Goal: Information Seeking & Learning: Find specific fact

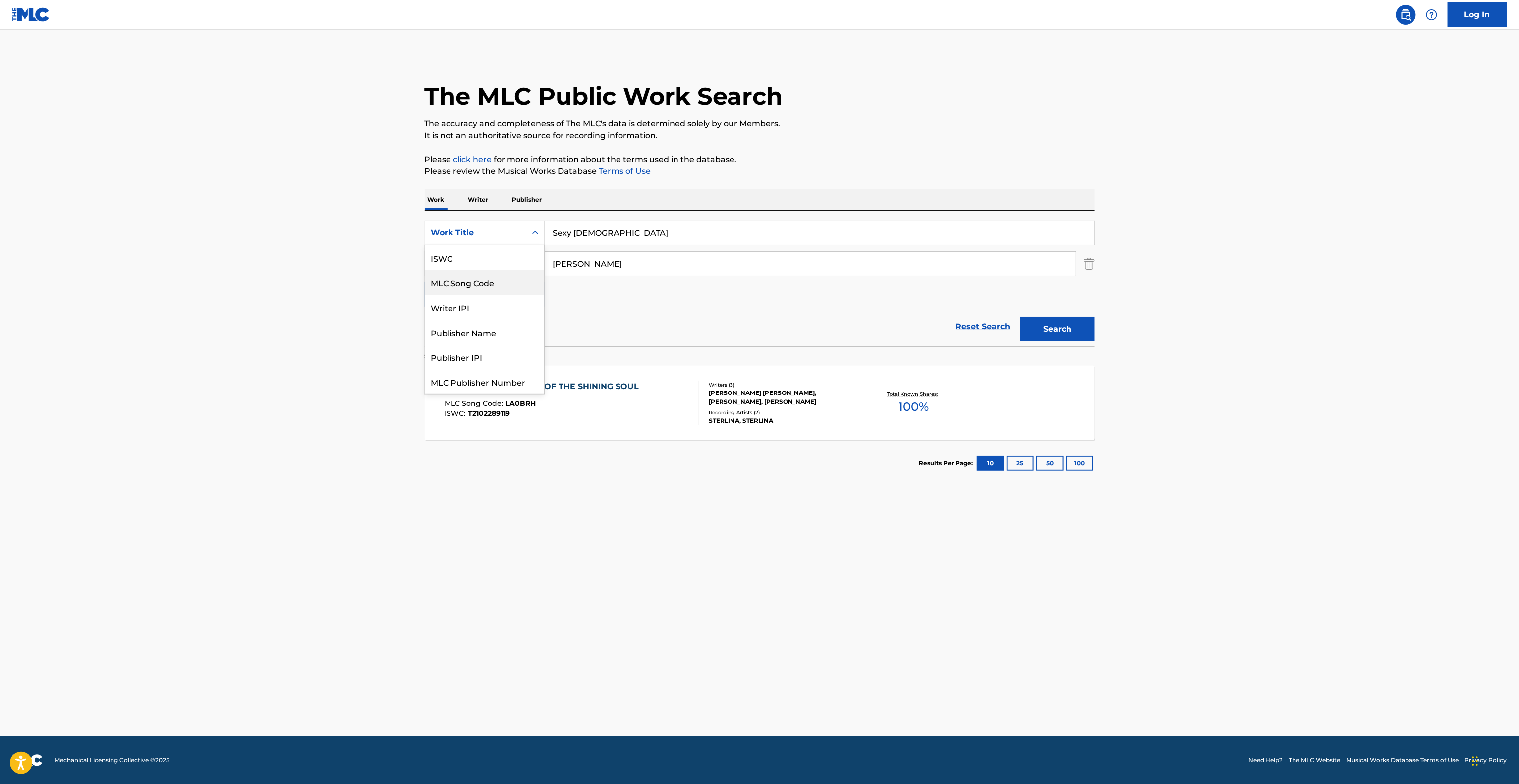
click at [460, 259] on div "ISWC" at bounding box center [485, 257] width 119 height 25
drag, startPoint x: 609, startPoint y: 228, endPoint x: 575, endPoint y: 224, distance: 34.2
click at [575, 224] on input "Search Form" at bounding box center [819, 233] width 549 height 24
paste input "T3024314889"
type input "T3024314889"
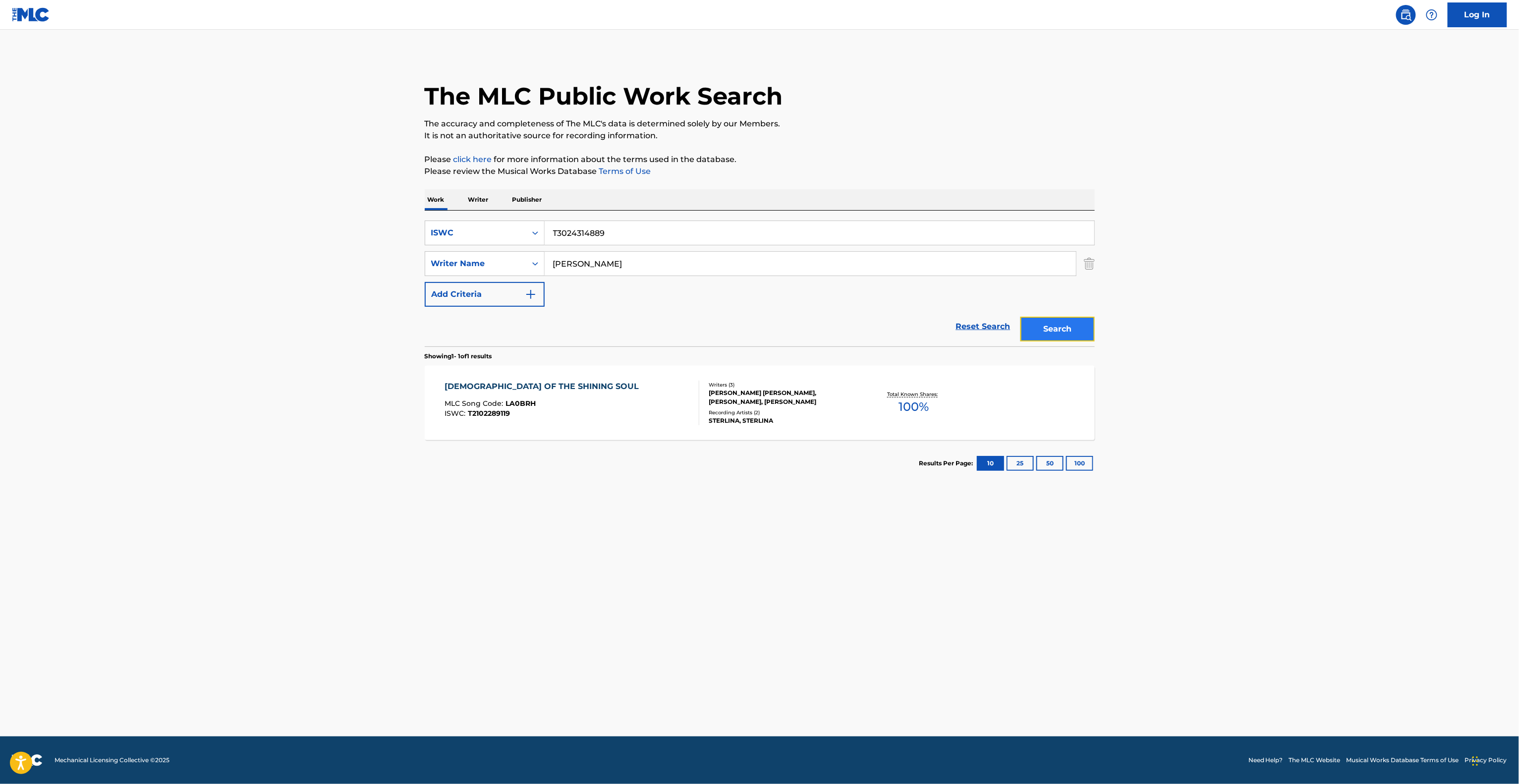
click at [1052, 324] on button "Search" at bounding box center [1057, 329] width 74 height 25
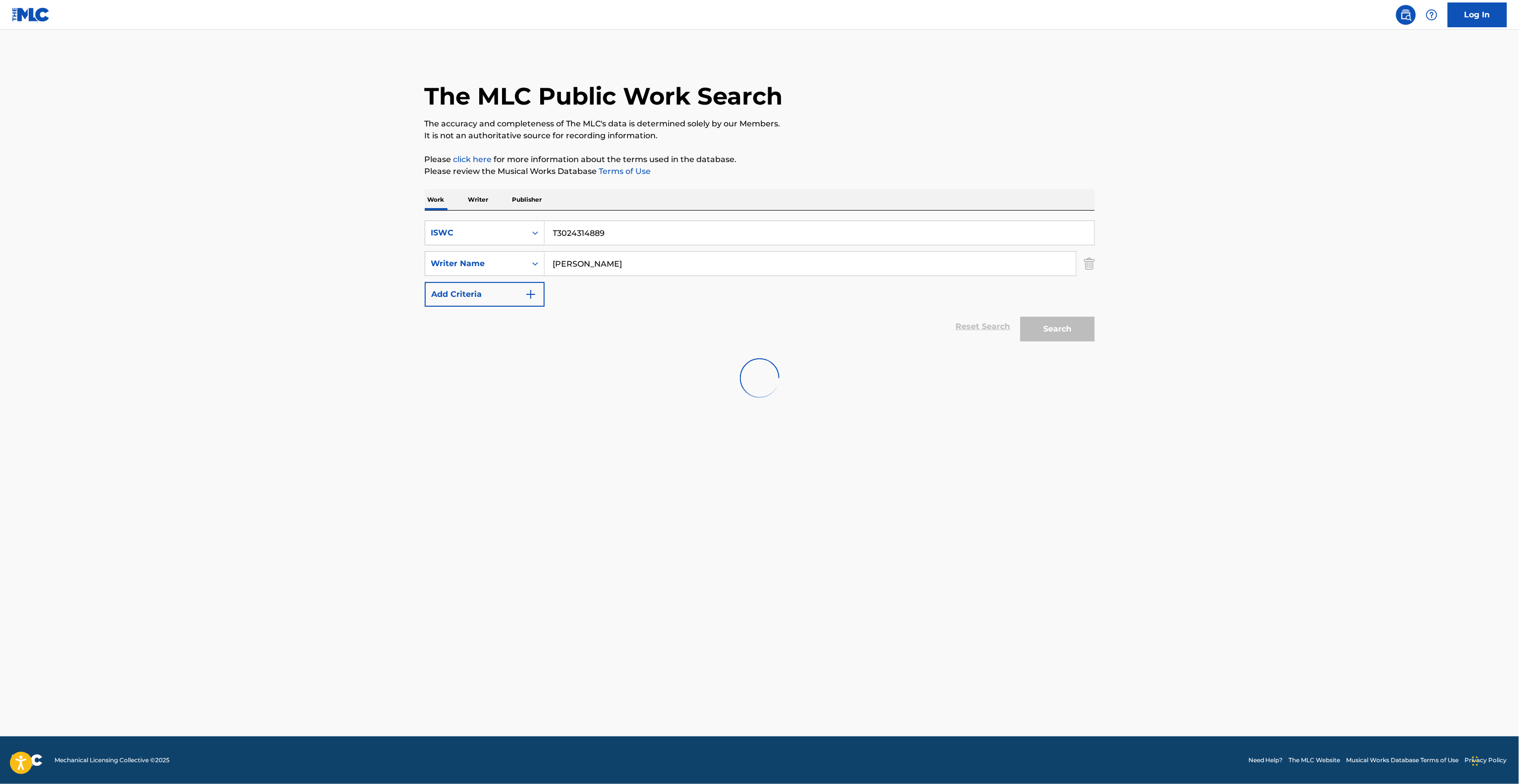
drag, startPoint x: 615, startPoint y: 263, endPoint x: 443, endPoint y: 245, distance: 172.9
click at [442, 245] on div "SearchWithCriteria5a25defe-7834-4bb3-af84-0eee70c734fb ISWC T3024314889 SearchW…" at bounding box center [760, 263] width 670 height 86
click at [1043, 329] on button "Search" at bounding box center [1057, 329] width 74 height 25
click at [1043, 329] on div "Search" at bounding box center [1054, 326] width 79 height 40
drag, startPoint x: 668, startPoint y: 235, endPoint x: 480, endPoint y: 223, distance: 188.4
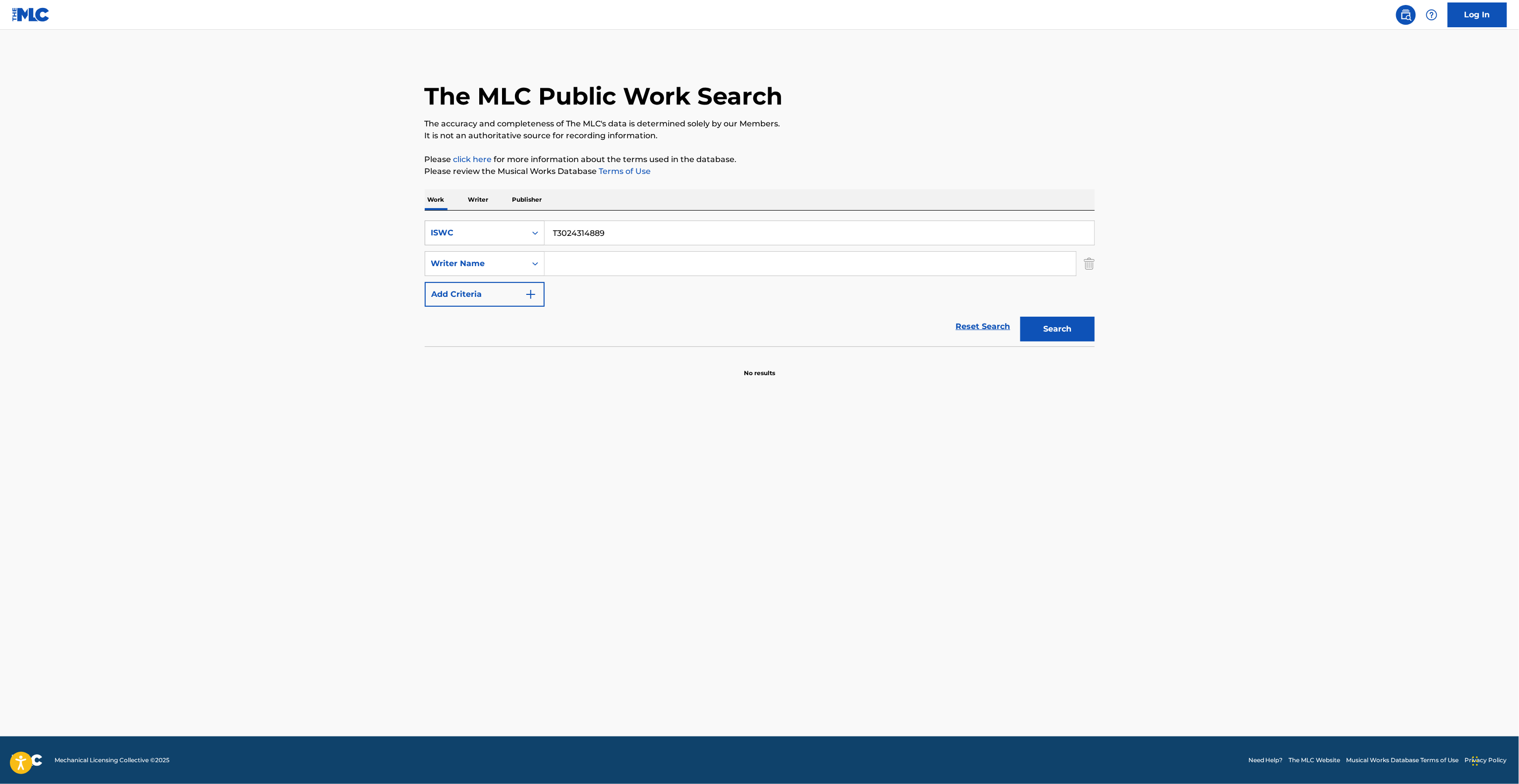
click at [479, 223] on div "SearchWithCriteria5a25defe-7834-4bb3-af84-0eee70c734fb ISWC T3024314889" at bounding box center [760, 233] width 670 height 25
paste input "260871"
click at [1063, 336] on button "Search" at bounding box center [1057, 329] width 74 height 25
click at [467, 229] on div "ISWC" at bounding box center [475, 233] width 89 height 12
click at [338, 205] on main "The MLC Public Work Search The accuracy and completeness of The MLC's data is d…" at bounding box center [760, 383] width 1519 height 707
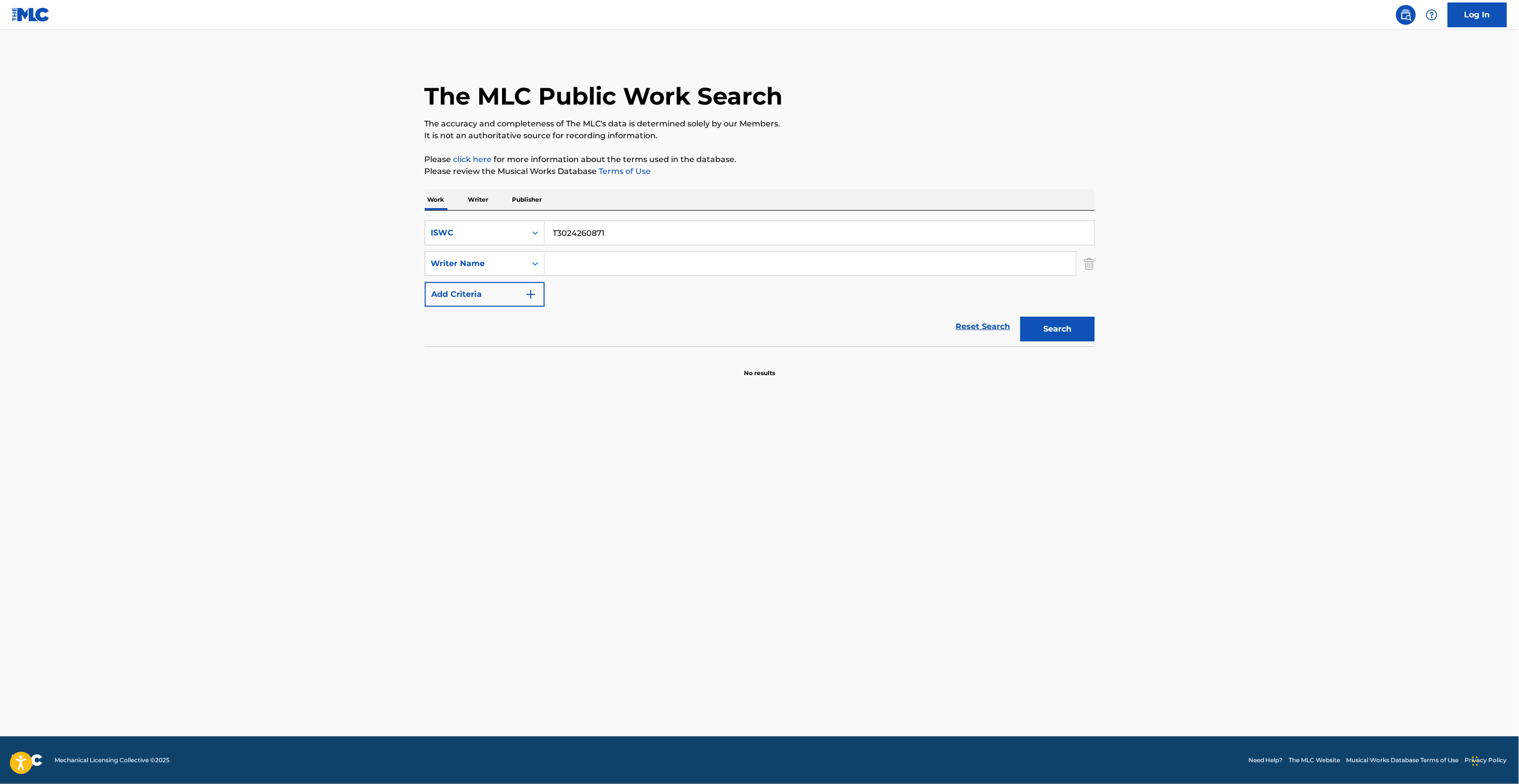
paste input "[PERSON_NAME]"
type input "[PERSON_NAME]"
click at [455, 236] on div "ISWC" at bounding box center [475, 233] width 89 height 12
click at [465, 249] on div "Work Title" at bounding box center [485, 257] width 119 height 25
click at [577, 231] on input "Search Form" at bounding box center [819, 233] width 549 height 24
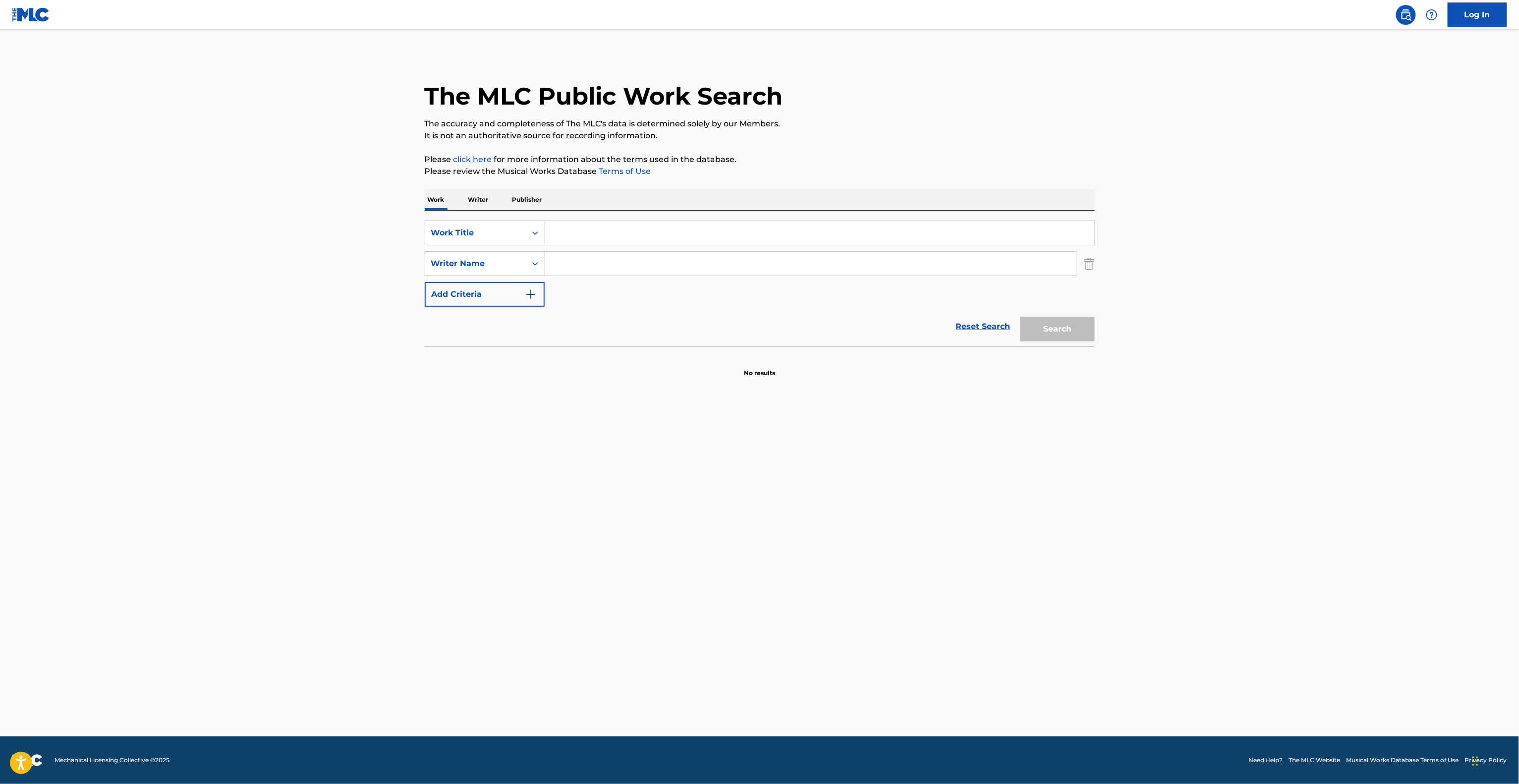
paste input "[PERSON_NAME]"
click at [1079, 336] on button "Search" at bounding box center [1057, 329] width 74 height 25
drag, startPoint x: 622, startPoint y: 221, endPoint x: 555, endPoint y: 217, distance: 67.1
click at [478, 203] on div "Work Writer Publisher SearchWithCriteria0d35bca9-4fa7-4de0-997c-56f2dc3bebea Wo…" at bounding box center [760, 283] width 670 height 188
paste input "NIGECHIMAOUZE"
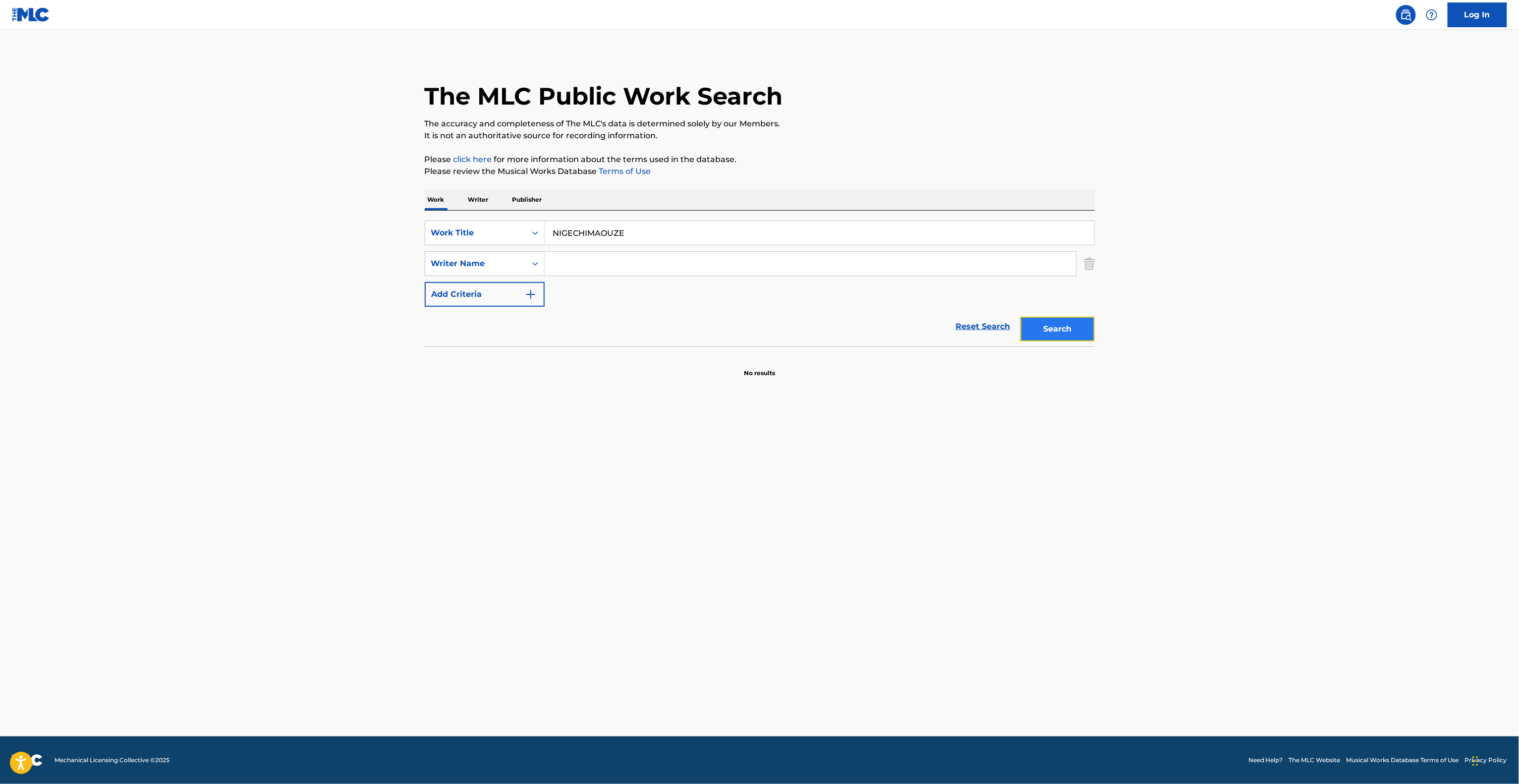
click at [1049, 336] on button "Search" at bounding box center [1057, 329] width 74 height 25
drag, startPoint x: 672, startPoint y: 238, endPoint x: 465, endPoint y: 231, distance: 207.1
click at [465, 231] on div "SearchWithCriteria0d35bca9-4fa7-4de0-997c-56f2dc3bebea Work Title NIGECHIMAOUZE" at bounding box center [760, 233] width 670 height 25
paste input "空は今日も青いのだ"
click at [1044, 330] on button "Search" at bounding box center [1057, 329] width 74 height 25
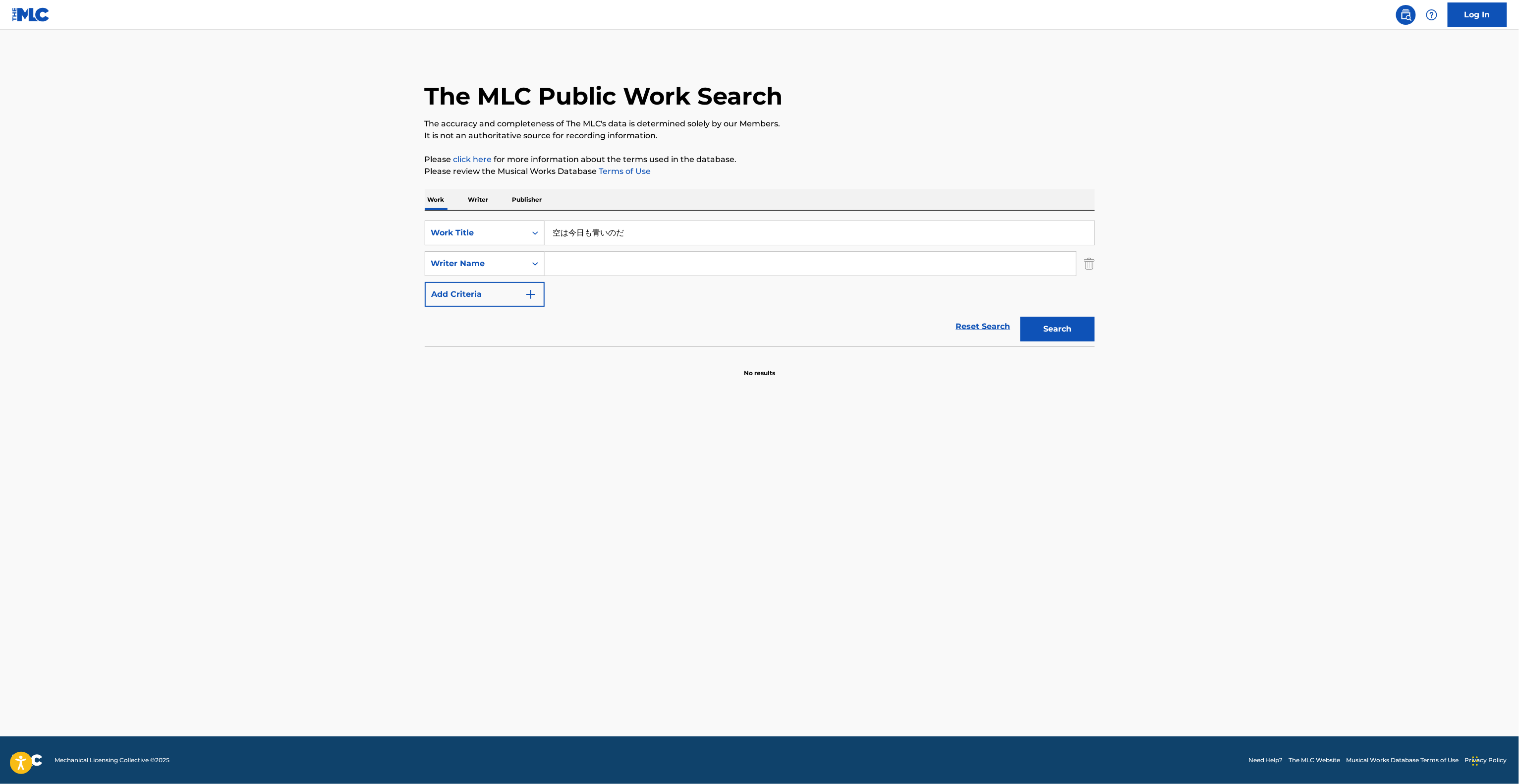
drag, startPoint x: 569, startPoint y: 231, endPoint x: 487, endPoint y: 223, distance: 82.4
click at [487, 223] on div "SearchWithCriteria0d35bca9-4fa7-4de0-997c-56f2dc3bebea Work Title 空は今日も青いのだ" at bounding box center [760, 233] width 670 height 25
paste input "[PERSON_NAME]"
type input "[PERSON_NAME]"
click at [694, 269] on input "Search Form" at bounding box center [810, 263] width 531 height 24
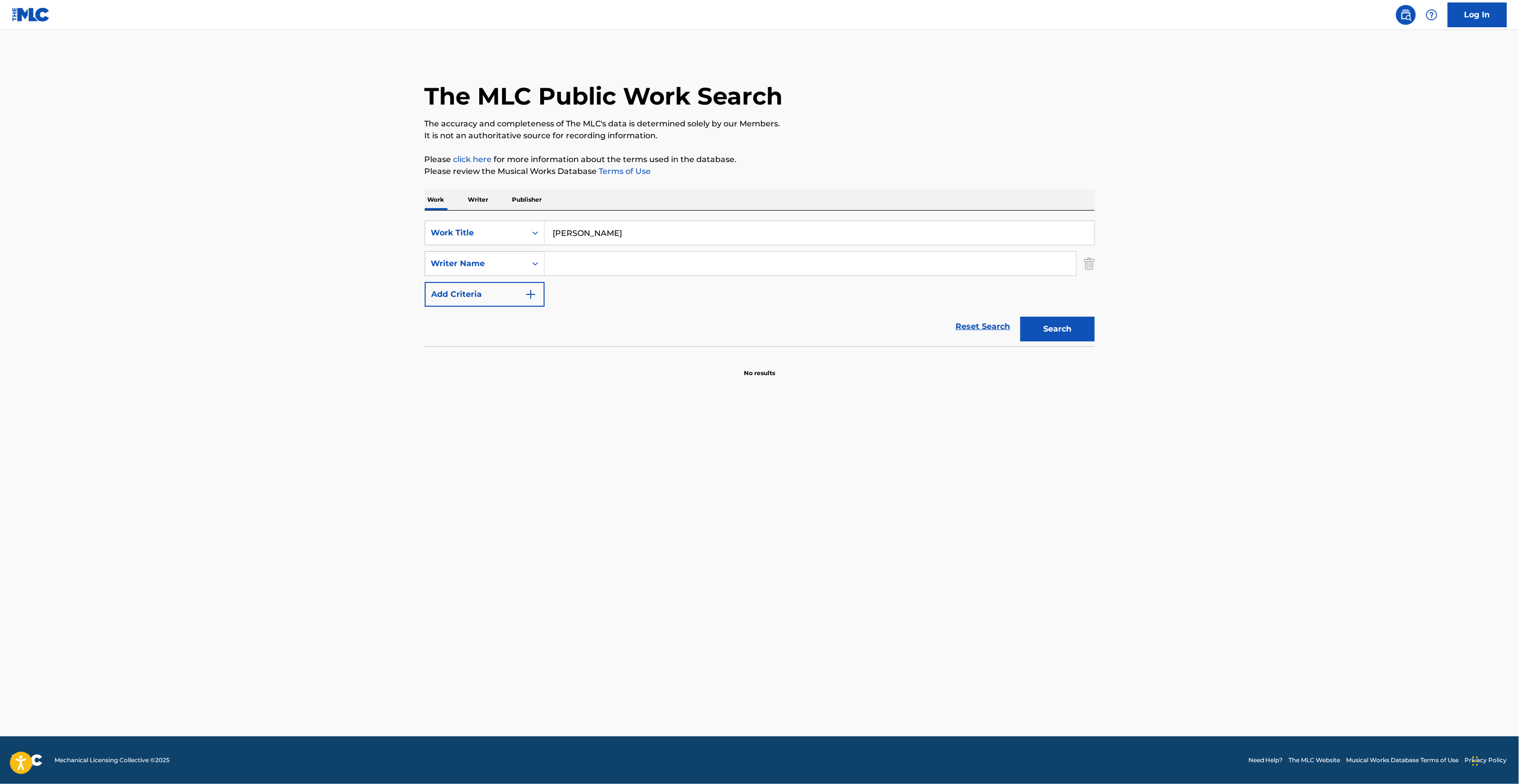
paste input "GOU"
type input "GOU"
click at [1045, 327] on button "Search" at bounding box center [1057, 329] width 74 height 25
click at [460, 385] on div "[PERSON_NAME]" at bounding box center [488, 386] width 89 height 12
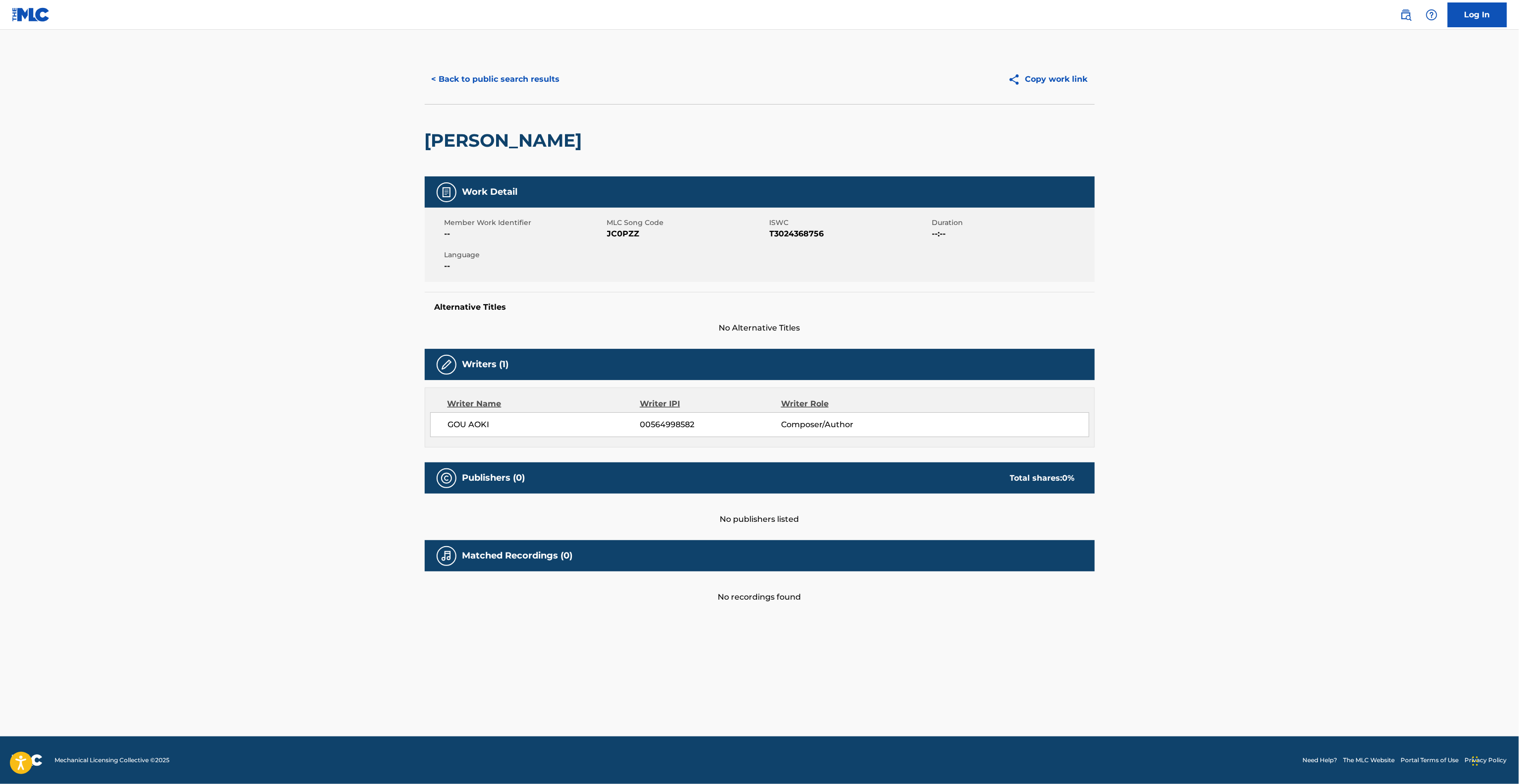
click at [668, 287] on div "Work Detail Member Work Identifier -- MLC Song Code JC0PZZ ISWC T3024368756 Dur…" at bounding box center [760, 255] width 670 height 158
click at [632, 235] on span "JC0PZZ" at bounding box center [687, 233] width 160 height 12
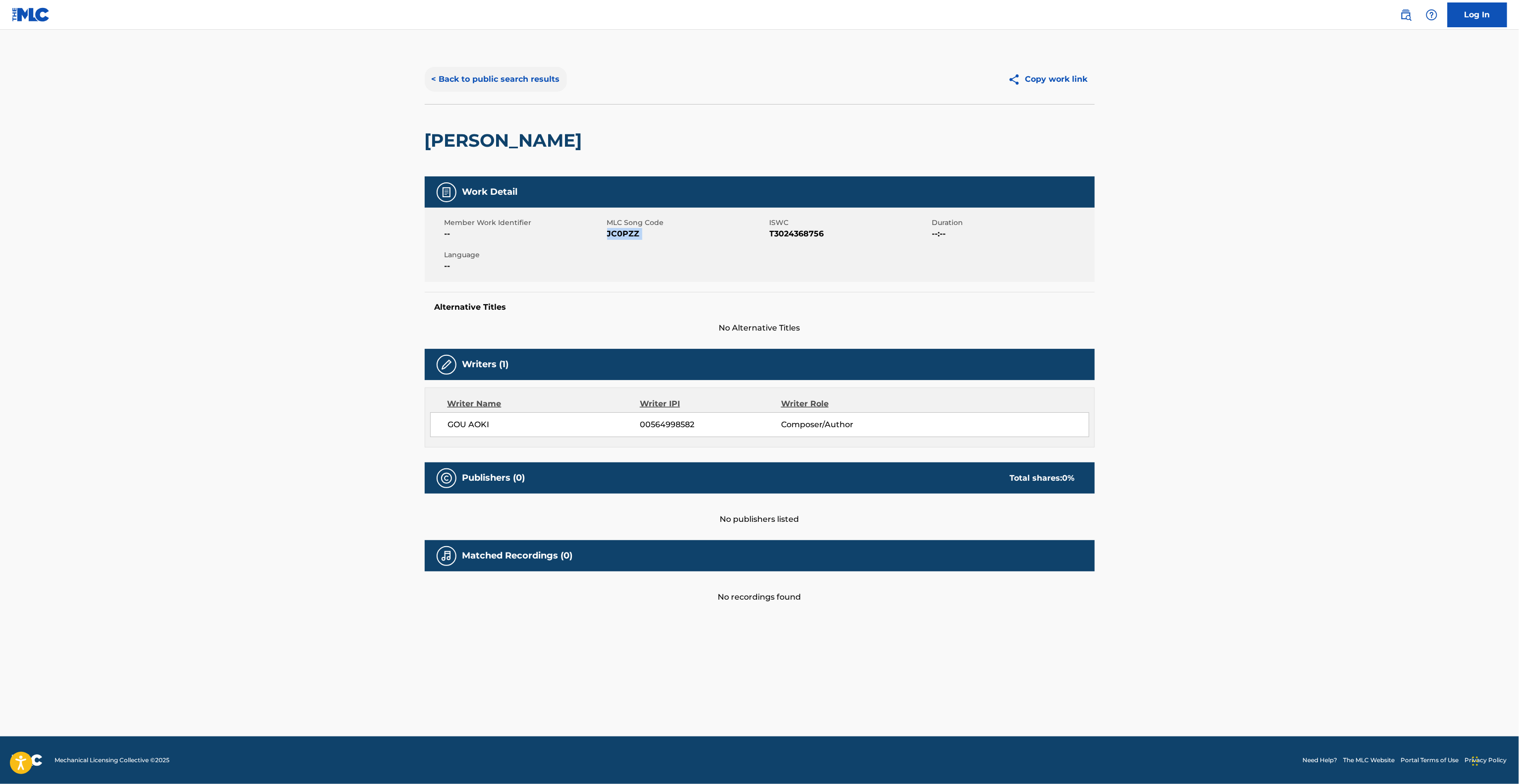
click at [518, 69] on button "< Back to public search results" at bounding box center [495, 78] width 142 height 25
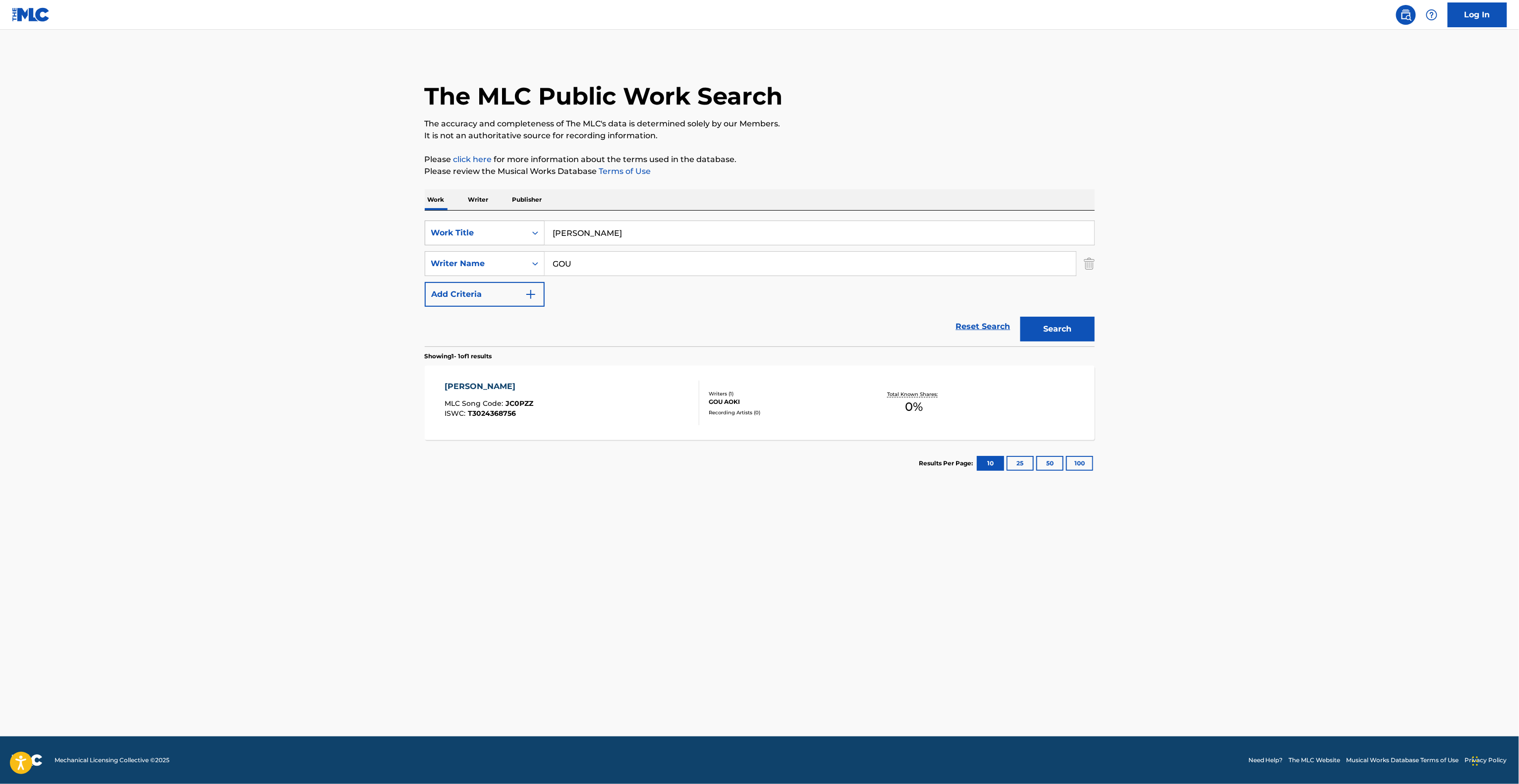
drag, startPoint x: 563, startPoint y: 238, endPoint x: 498, endPoint y: 229, distance: 65.6
click at [498, 229] on div "SearchWithCriteria0d35bca9-4fa7-4de0-997c-56f2dc3bebea Work Title [PERSON_NAME]" at bounding box center [760, 233] width 670 height 25
paste input "SHICHIGATSUNO YUUKEIWA [PERSON_NAME]"
type input "SHICHIGATSUNO YUUKEIWA [PERSON_NAME]"
click at [1076, 331] on button "Search" at bounding box center [1057, 329] width 74 height 25
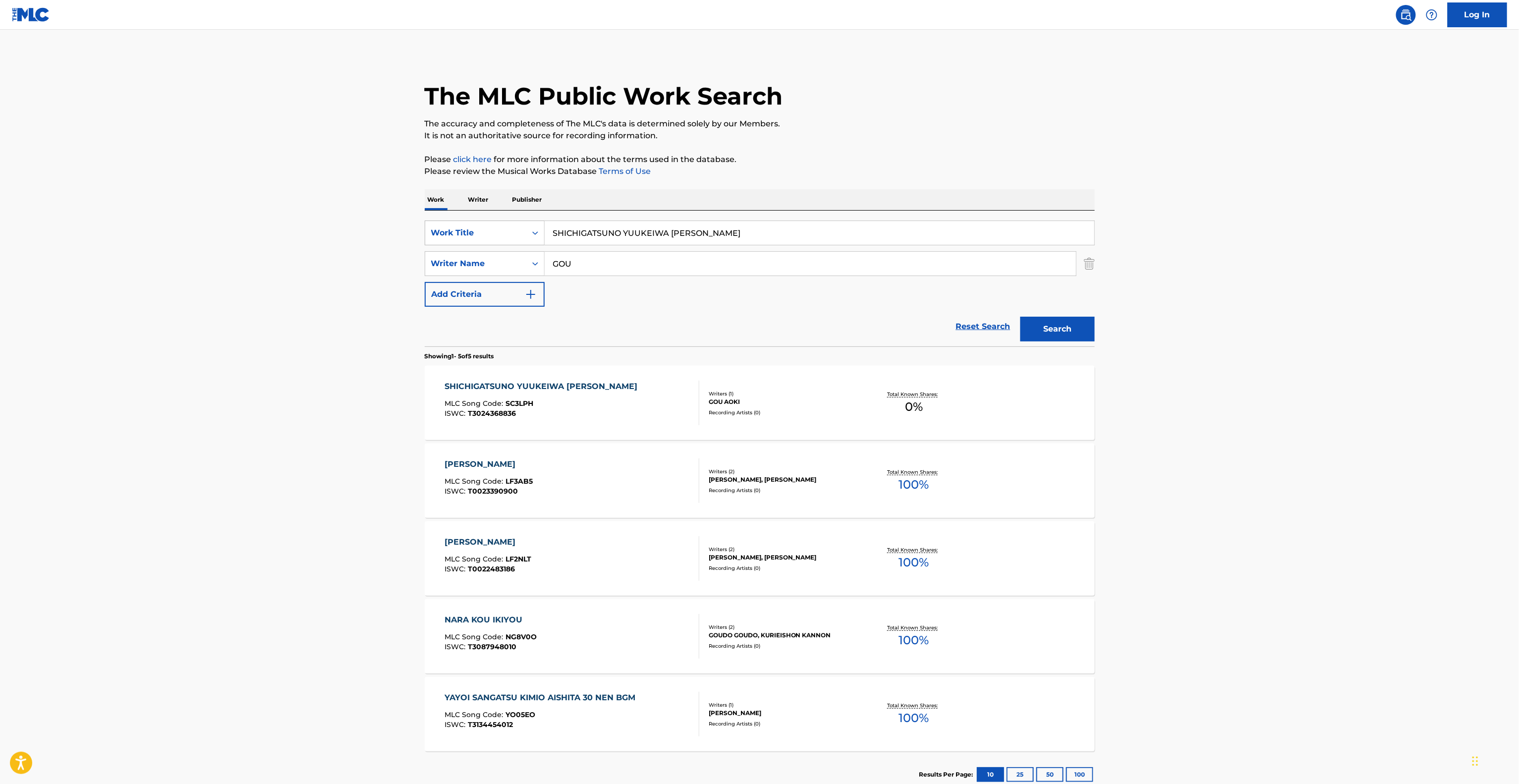
click at [453, 229] on div "Work Title" at bounding box center [475, 233] width 89 height 12
click at [778, 233] on input "SHICHIGATSUNO YUUKEIWA [PERSON_NAME]" at bounding box center [819, 233] width 549 height 24
click at [449, 232] on div "Work Title" at bounding box center [475, 233] width 89 height 12
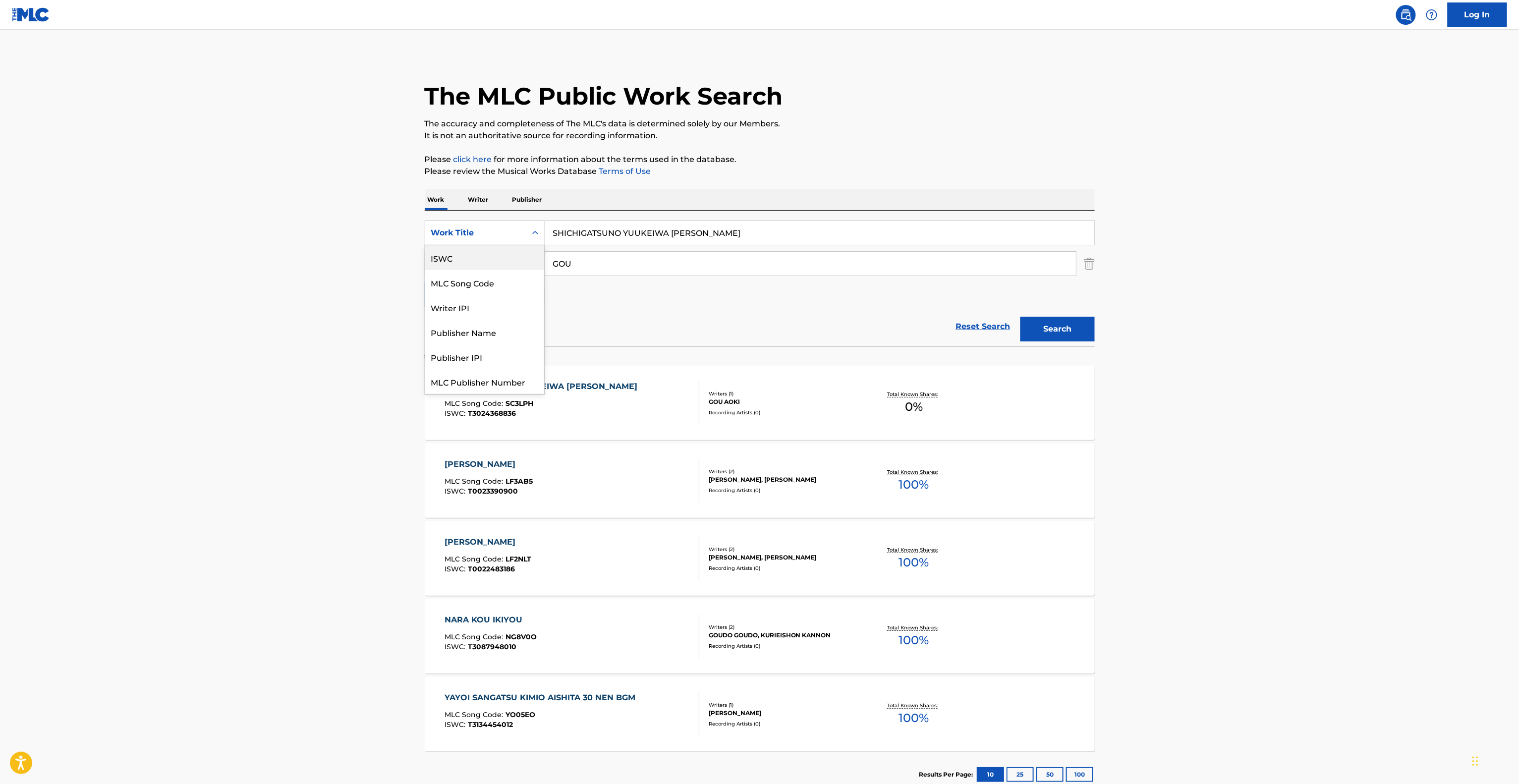
click at [460, 261] on div "ISWC" at bounding box center [485, 257] width 119 height 25
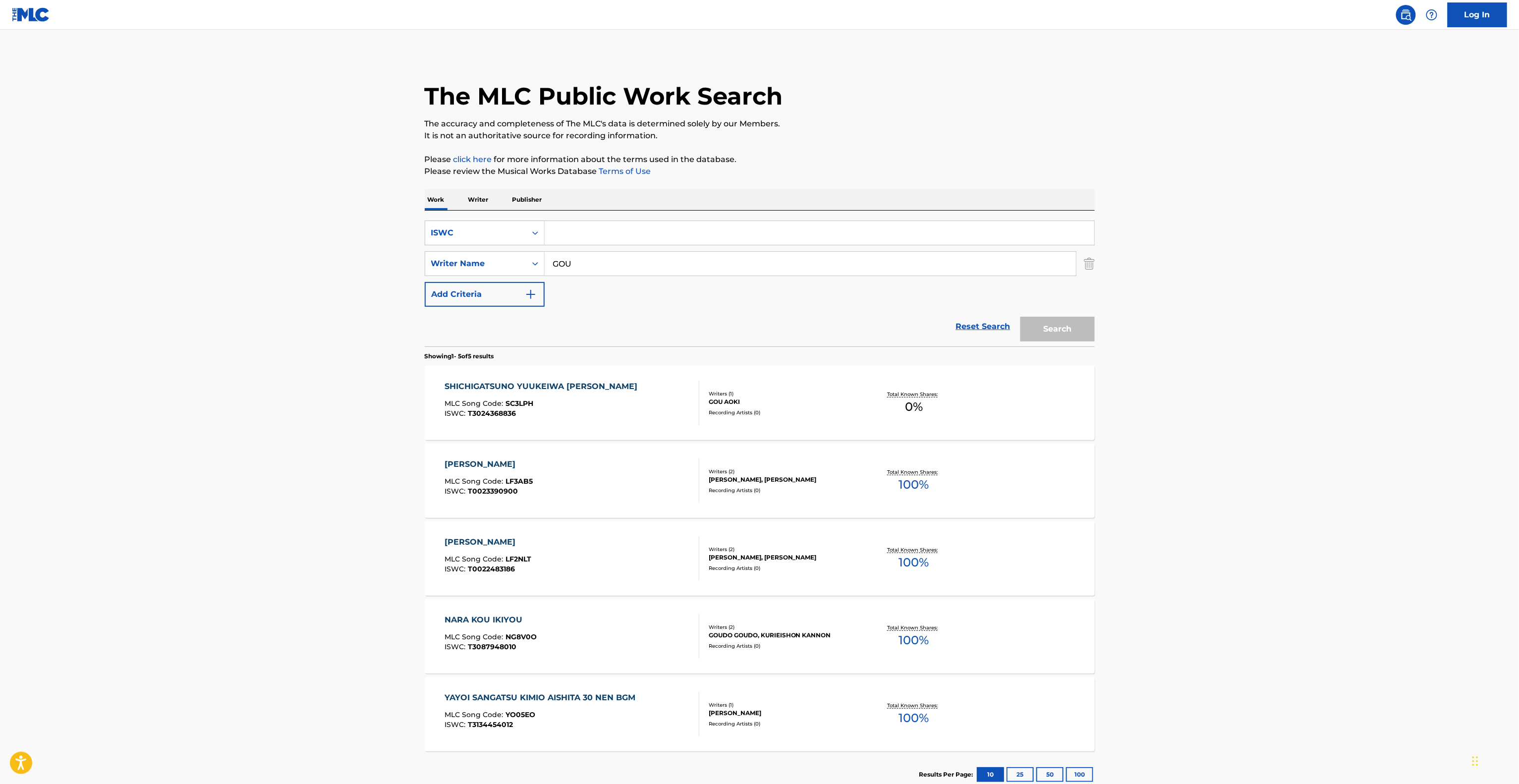
click at [577, 238] on input "Search Form" at bounding box center [819, 233] width 549 height 24
paste input "T3240355077"
type input "T3240355077"
drag, startPoint x: 583, startPoint y: 268, endPoint x: 528, endPoint y: 265, distance: 55.1
click at [528, 265] on div "SearchWithCriteria095141c4-643d-4260-bdb6-5a736d85c045 Writer Name GOU" at bounding box center [760, 263] width 670 height 25
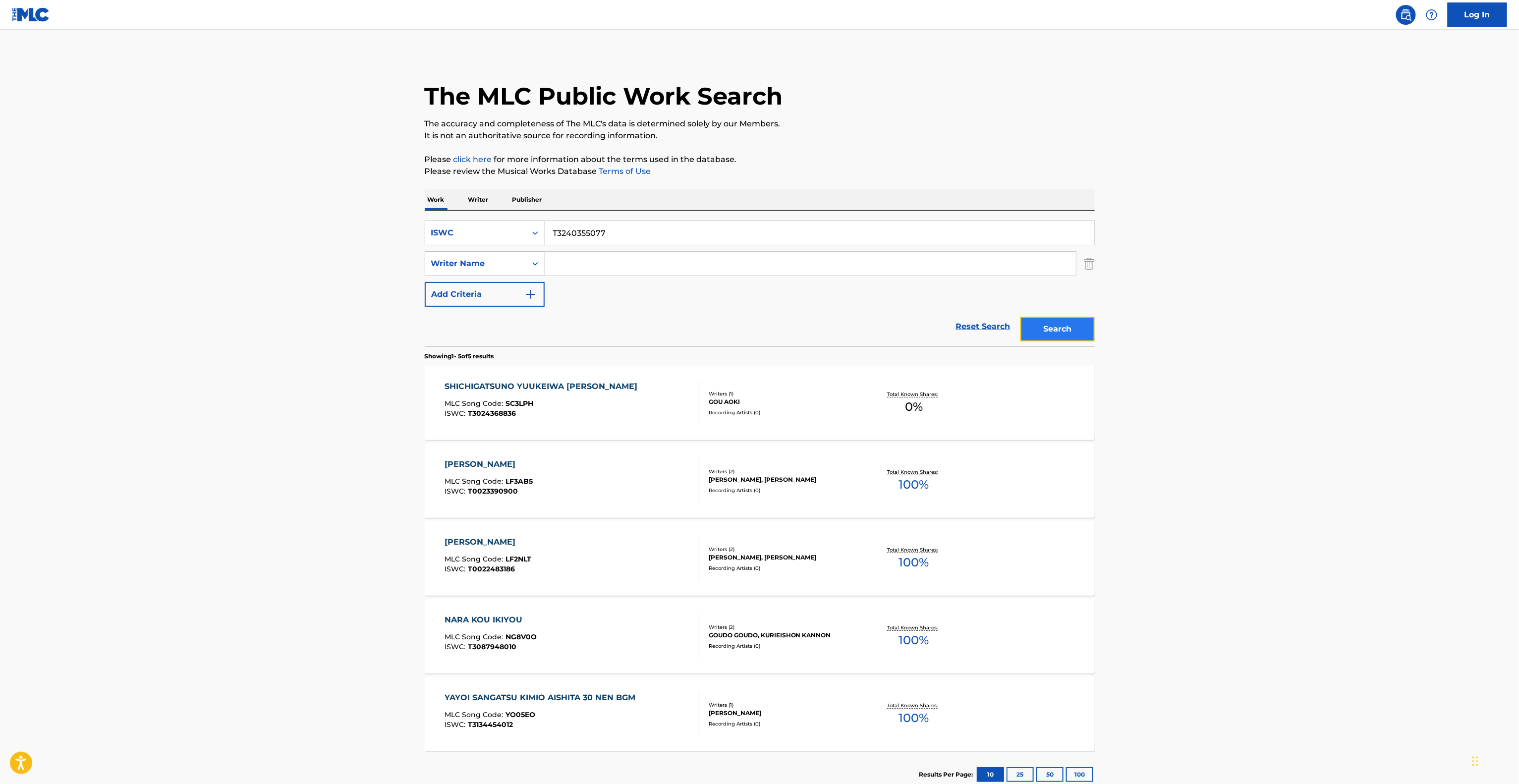
click at [1060, 340] on button "Search" at bounding box center [1057, 329] width 74 height 25
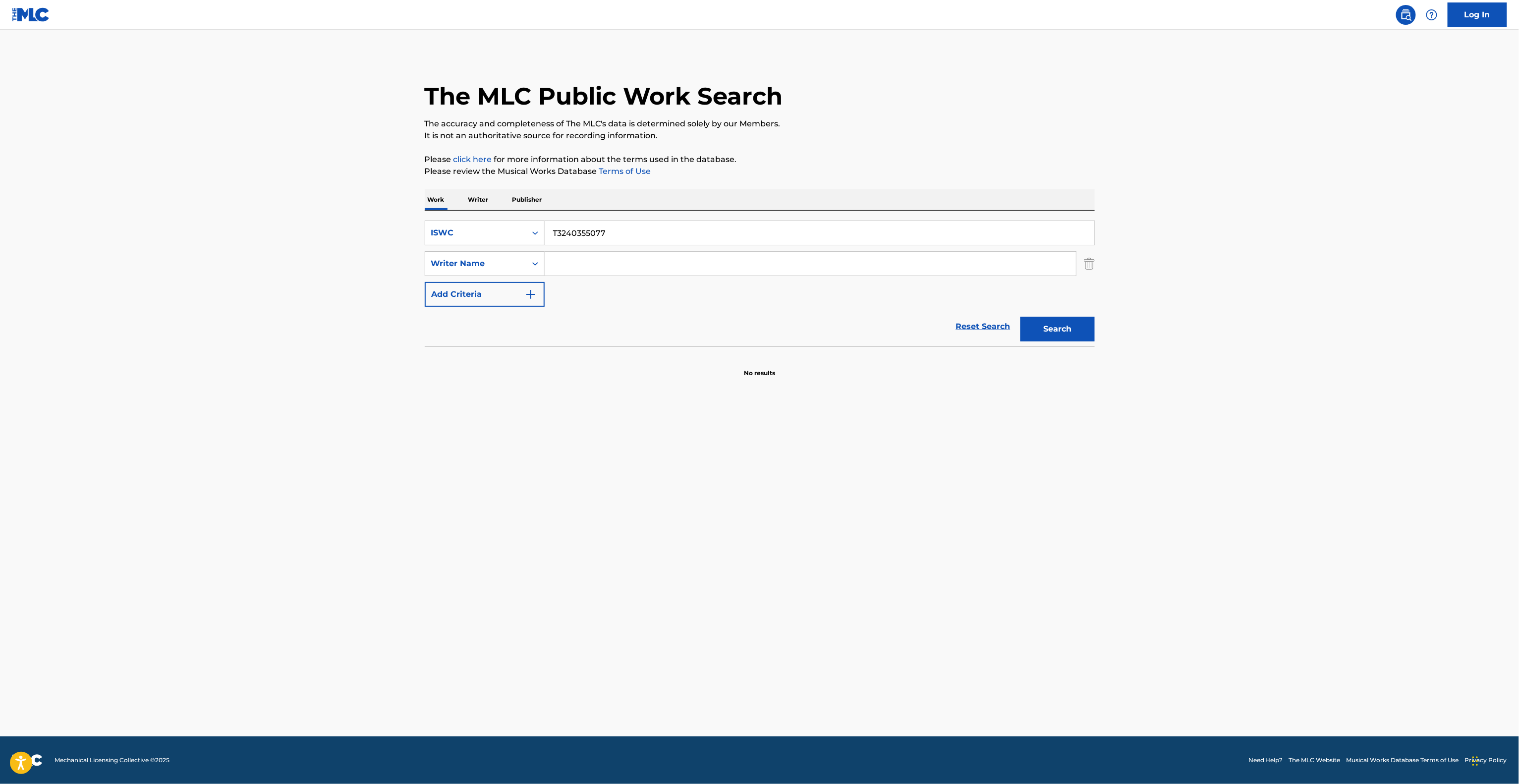
drag, startPoint x: 614, startPoint y: 233, endPoint x: 563, endPoint y: 231, distance: 51.0
click at [544, 231] on input "T3240355077" at bounding box center [819, 233] width 549 height 24
click at [1021, 329] on button "Search" at bounding box center [1057, 329] width 74 height 25
click at [1021, 329] on div "Search" at bounding box center [1054, 326] width 79 height 40
drag, startPoint x: 465, startPoint y: 223, endPoint x: 444, endPoint y: 219, distance: 21.4
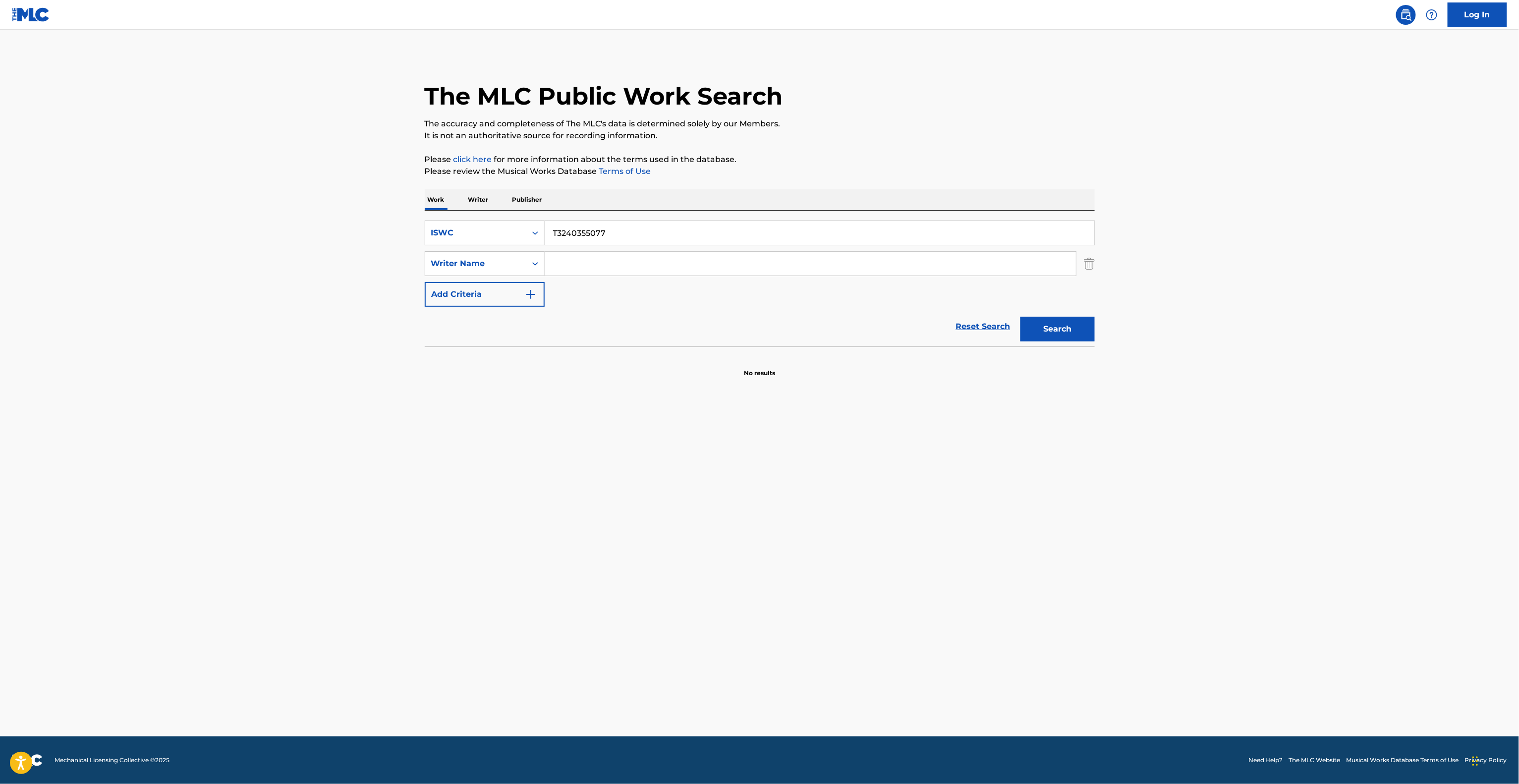
click at [444, 219] on div "SearchWithCriteria24273c30-1ecc-4257-9ac0-9c81d10b8b29 ISWC T3240355077 SearchW…" at bounding box center [760, 279] width 670 height 136
paste input "FROZEN"
type input "T3240355077"
click at [492, 236] on div "ISWC" at bounding box center [475, 233] width 89 height 12
click at [485, 263] on div "Work Title" at bounding box center [485, 257] width 119 height 25
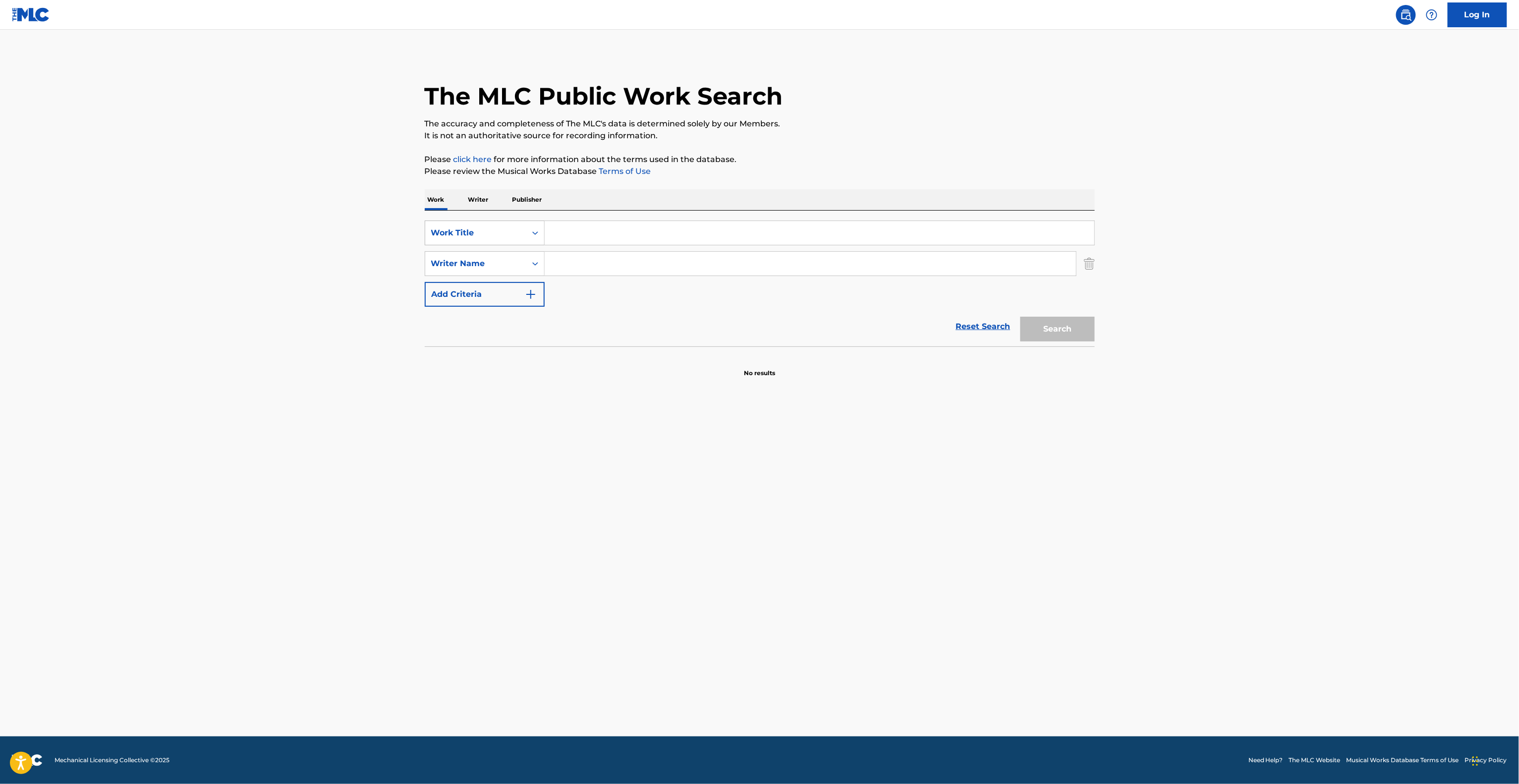
drag, startPoint x: 656, startPoint y: 241, endPoint x: 496, endPoint y: 225, distance: 160.8
click at [478, 225] on div "SearchWithCriteriada9f7c23-48b6-49d8-b979-48616ec89e89 Work Title" at bounding box center [760, 233] width 670 height 25
paste input "FROZEN"
type input "FROZEN"
click at [628, 263] on input "Search Form" at bounding box center [810, 263] width 531 height 24
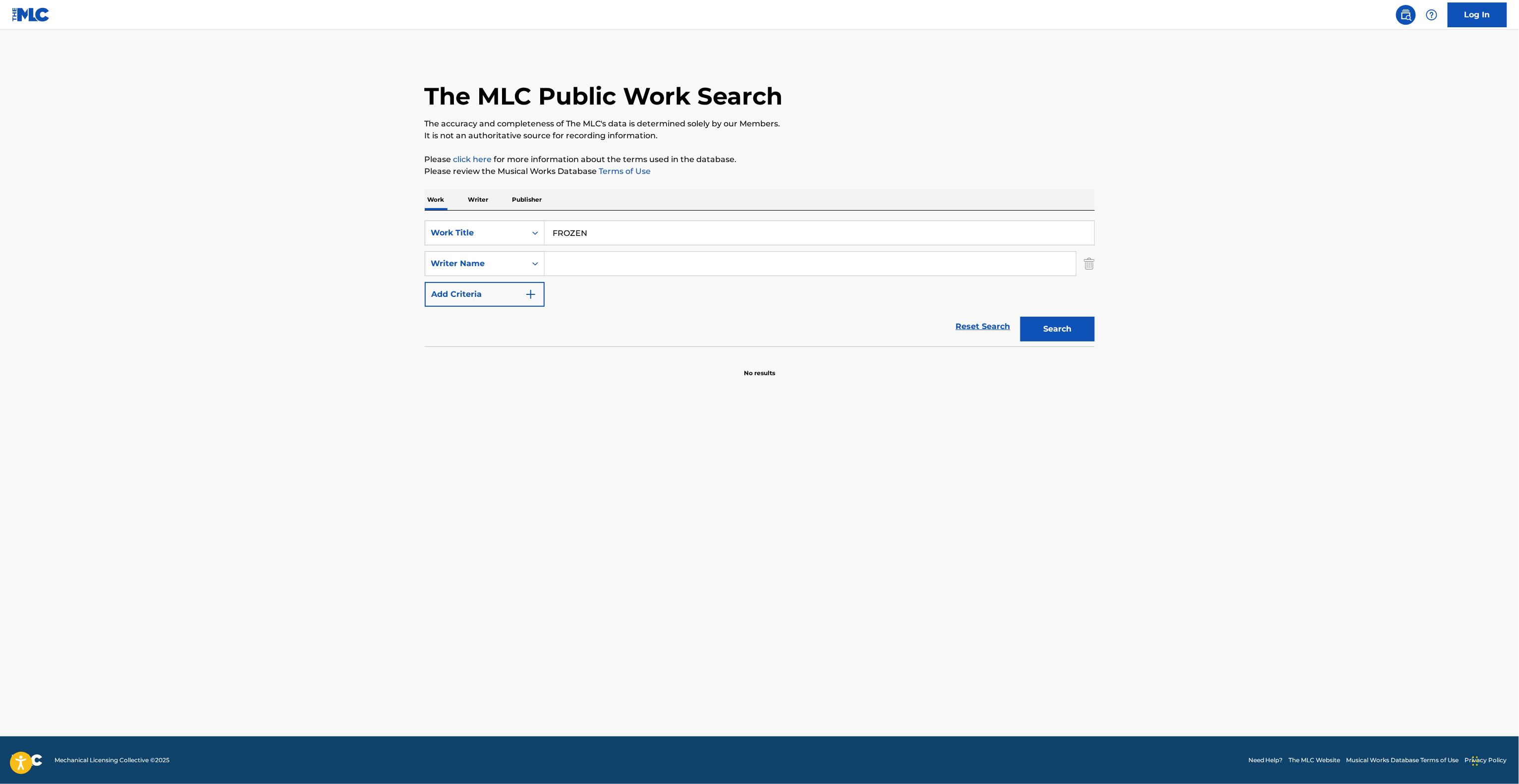
paste input "Hiromi"
click at [1045, 334] on button "Search" at bounding box center [1057, 329] width 74 height 25
click at [1045, 334] on div "Search" at bounding box center [1054, 326] width 79 height 40
drag, startPoint x: 631, startPoint y: 263, endPoint x: 362, endPoint y: 228, distance: 271.3
click at [362, 228] on main "The MLC Public Work Search The accuracy and completeness of The MLC's data is d…" at bounding box center [760, 383] width 1519 height 707
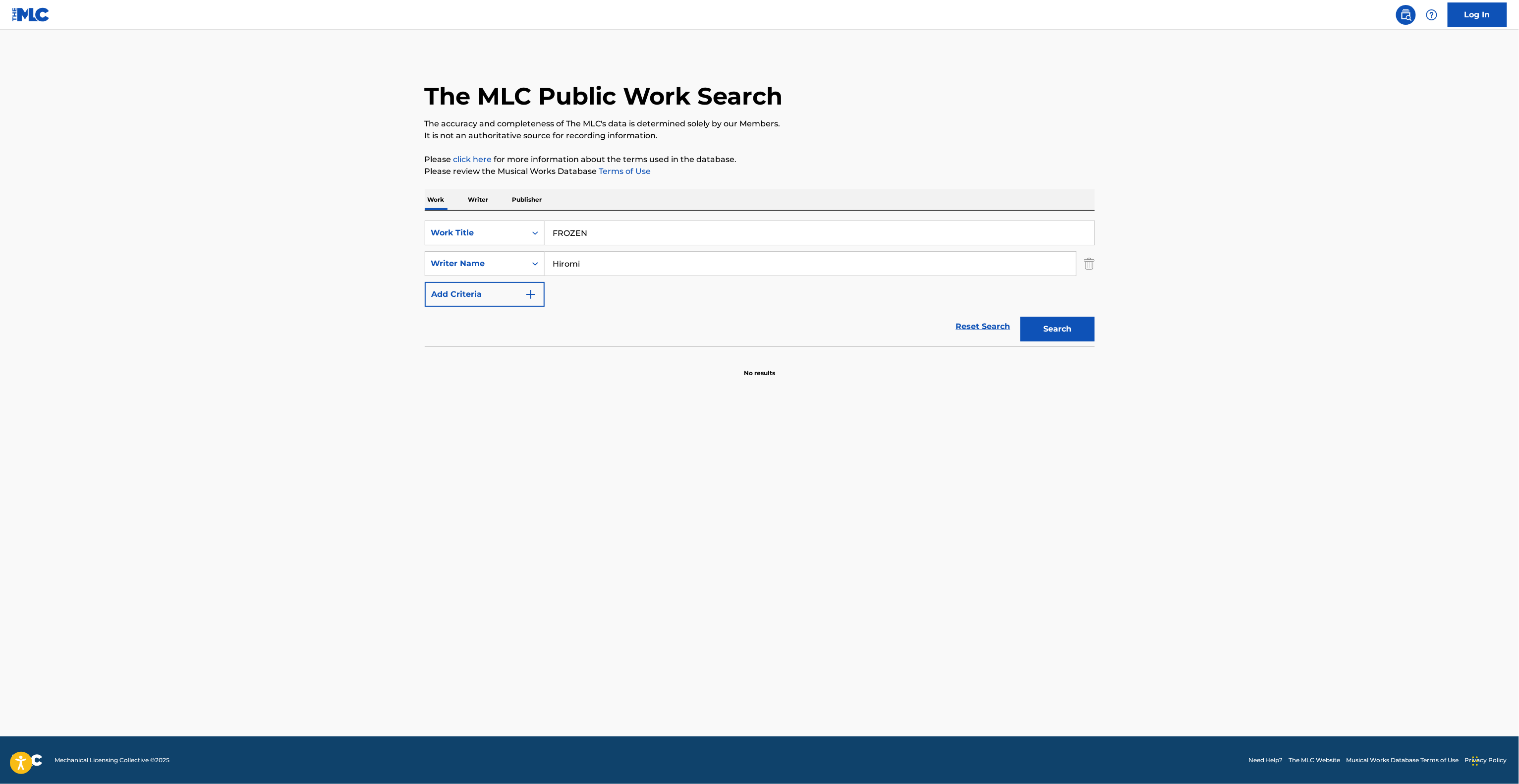
paste input "[PERSON_NAME]"
click at [1042, 329] on button "Search" at bounding box center [1057, 329] width 74 height 25
drag, startPoint x: 414, startPoint y: 240, endPoint x: 486, endPoint y: 249, distance: 72.6
click at [383, 232] on main "The MLC Public Work Search The accuracy and completeness of The MLC's data is d…" at bounding box center [760, 383] width 1519 height 707
paste input "RYUJA"
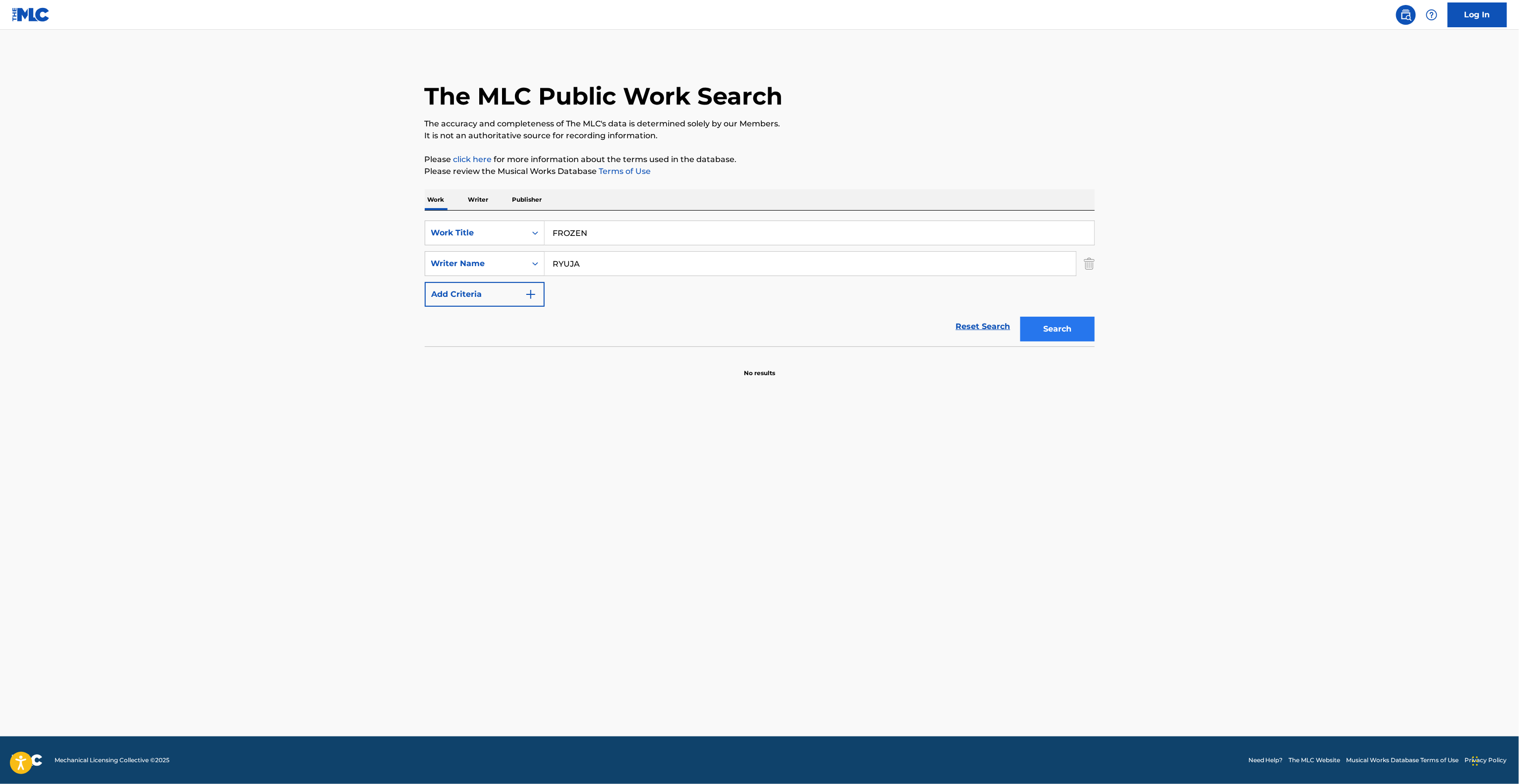
type input "RYUJA"
click at [1056, 333] on button "Search" at bounding box center [1057, 329] width 74 height 25
click at [1056, 333] on div "Search" at bounding box center [1054, 326] width 79 height 40
click at [469, 221] on div "Work Title" at bounding box center [484, 233] width 120 height 25
click at [467, 260] on div "ISWC" at bounding box center [485, 257] width 119 height 25
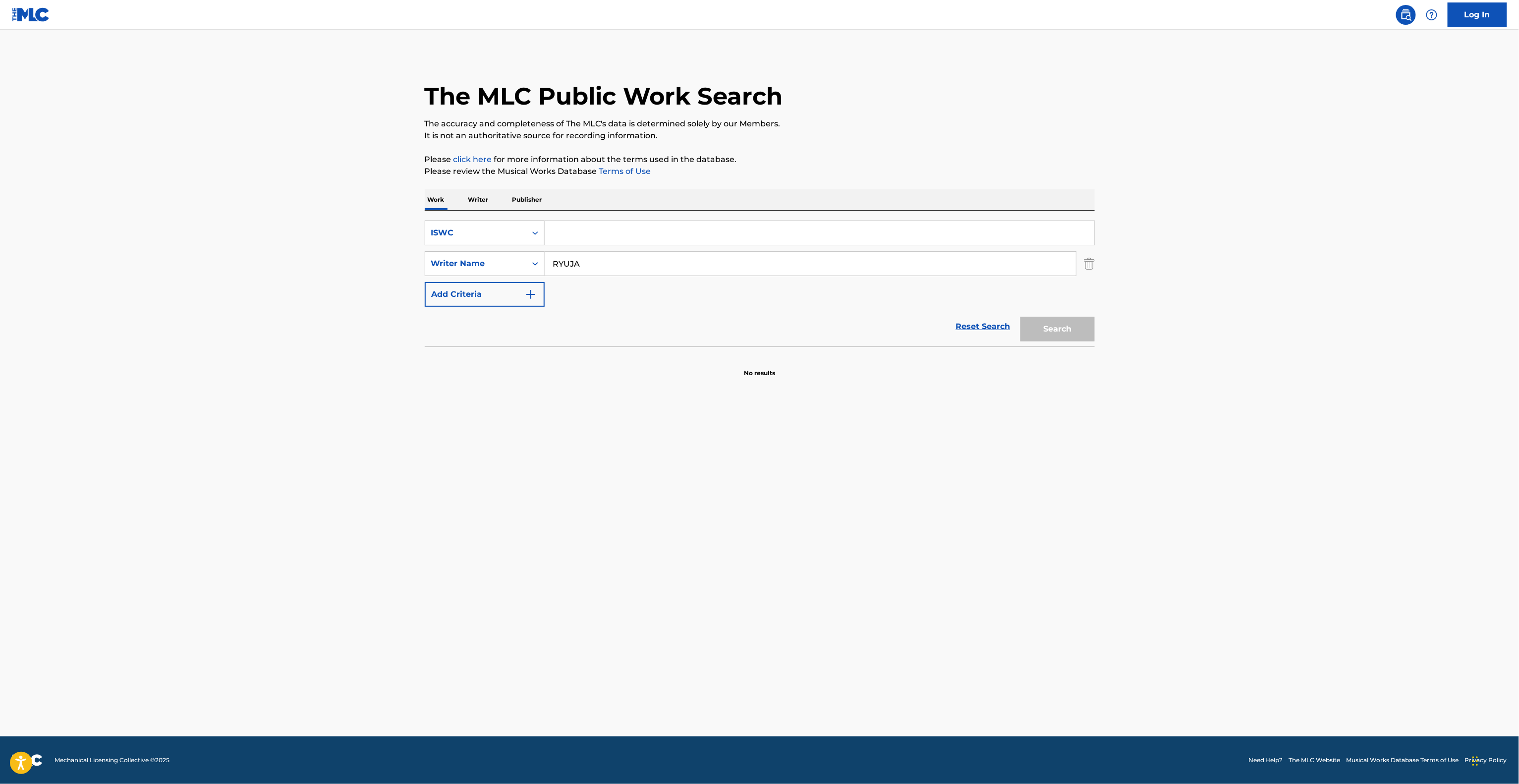
drag, startPoint x: 565, startPoint y: 231, endPoint x: 517, endPoint y: 225, distance: 48.4
click at [505, 226] on div "SearchWithCriteria36f43d5a-4d9e-4ef2-b0a7-6f04ecf8e239 ISWC" at bounding box center [760, 233] width 670 height 25
paste input "T3240354165"
type input "T3240354165"
drag, startPoint x: 529, startPoint y: 263, endPoint x: 495, endPoint y: 255, distance: 34.9
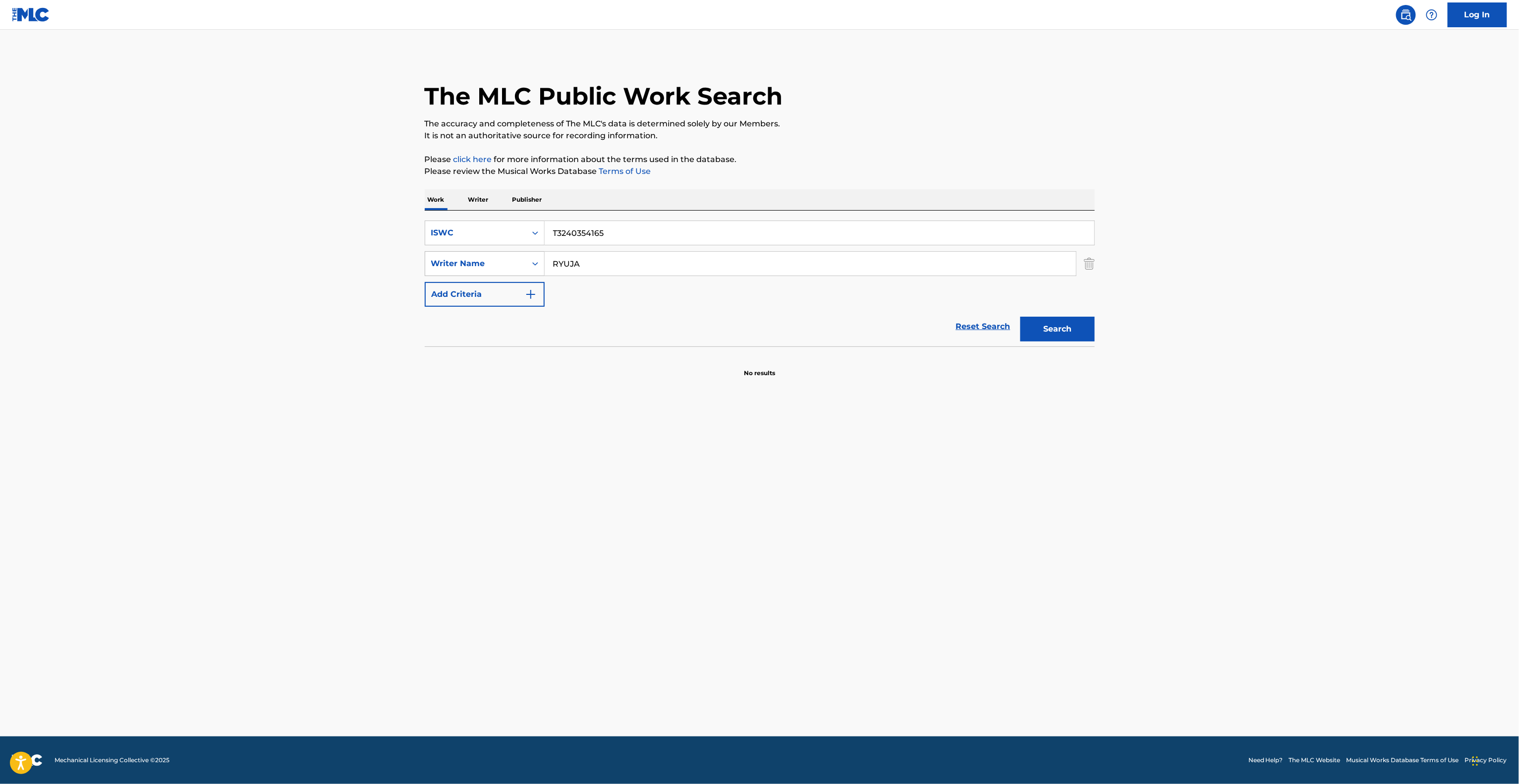
click at [495, 255] on div "SearchWithCriteria095141c4-643d-4260-bdb6-5a736d85c045 Writer Name [PERSON_NAME]" at bounding box center [760, 263] width 670 height 25
click at [1049, 329] on button "Search" at bounding box center [1057, 329] width 74 height 25
click at [486, 286] on button "Add Criteria" at bounding box center [484, 294] width 120 height 25
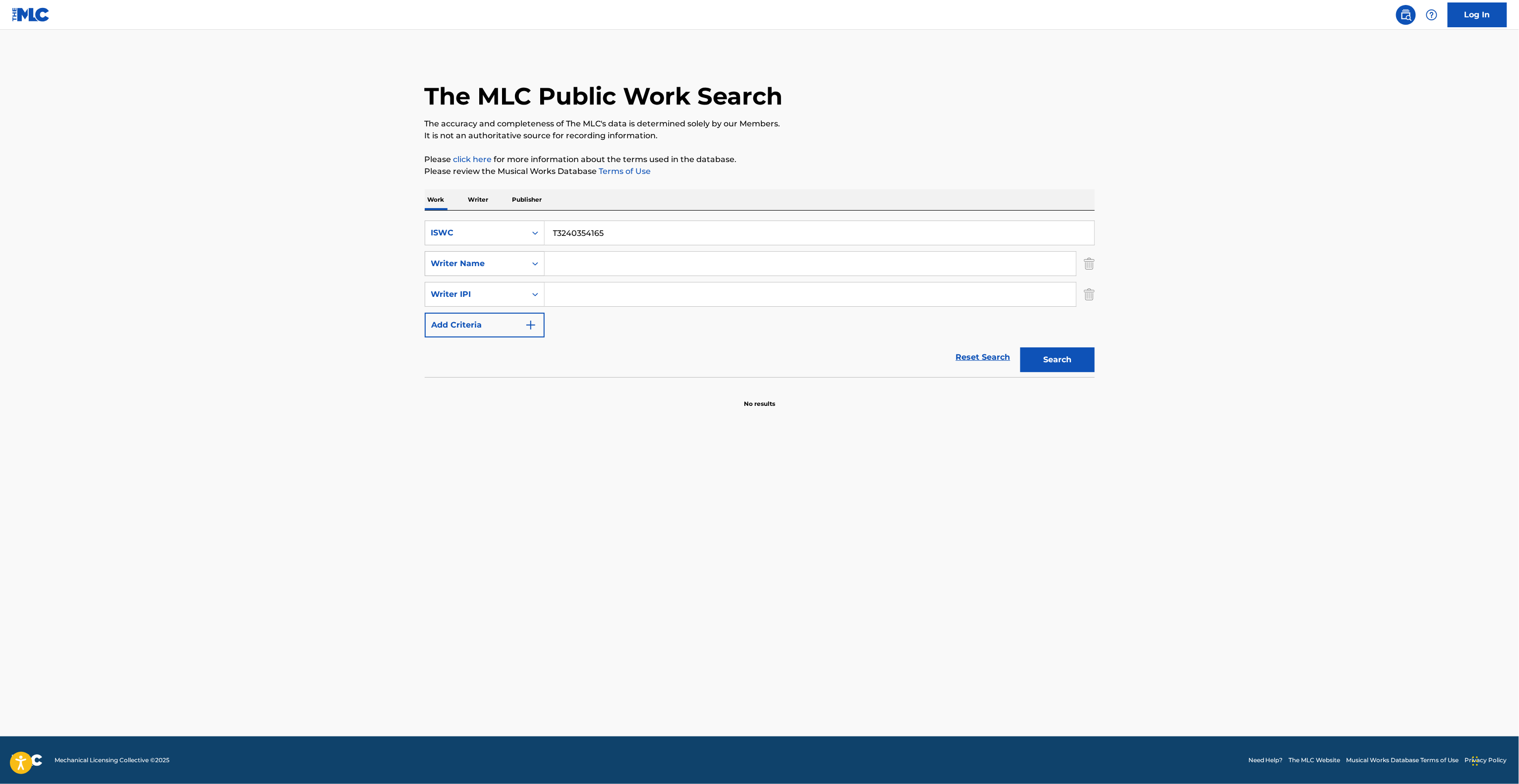
click at [493, 270] on div "Writer Name" at bounding box center [476, 263] width 101 height 19
click at [813, 359] on div "Reset Search Search" at bounding box center [760, 357] width 670 height 40
click at [1068, 366] on button "Search" at bounding box center [1057, 359] width 74 height 25
click at [1069, 366] on div "Search" at bounding box center [1054, 357] width 79 height 40
click at [497, 240] on div "ISWC" at bounding box center [476, 233] width 101 height 19
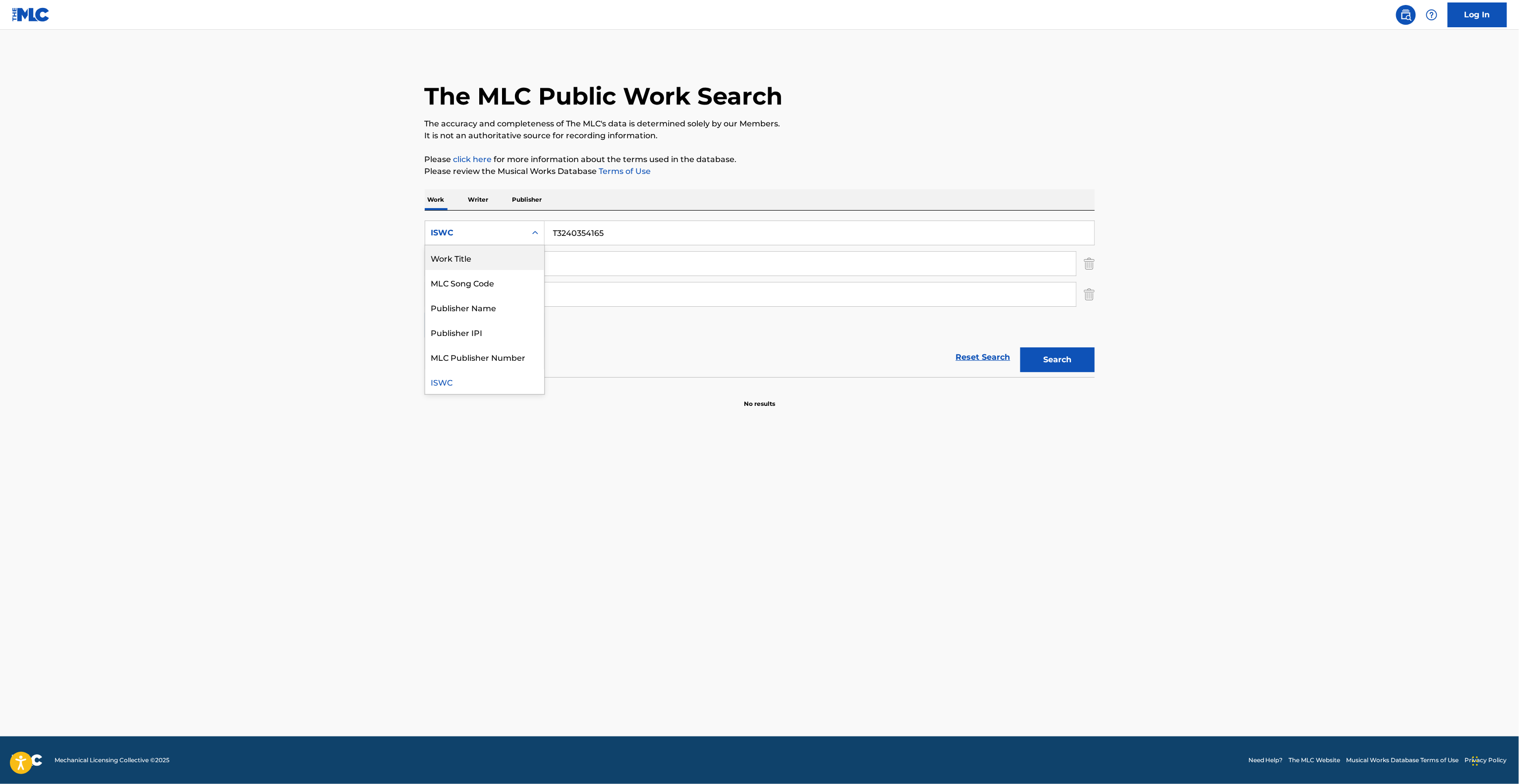
click at [462, 258] on div "Work Title" at bounding box center [485, 257] width 119 height 25
drag, startPoint x: 644, startPoint y: 223, endPoint x: 635, endPoint y: 223, distance: 9.0
click at [635, 223] on input "Search Form" at bounding box center [819, 233] width 549 height 24
paste input "[PERSON_NAME]"
type input "[PERSON_NAME]"
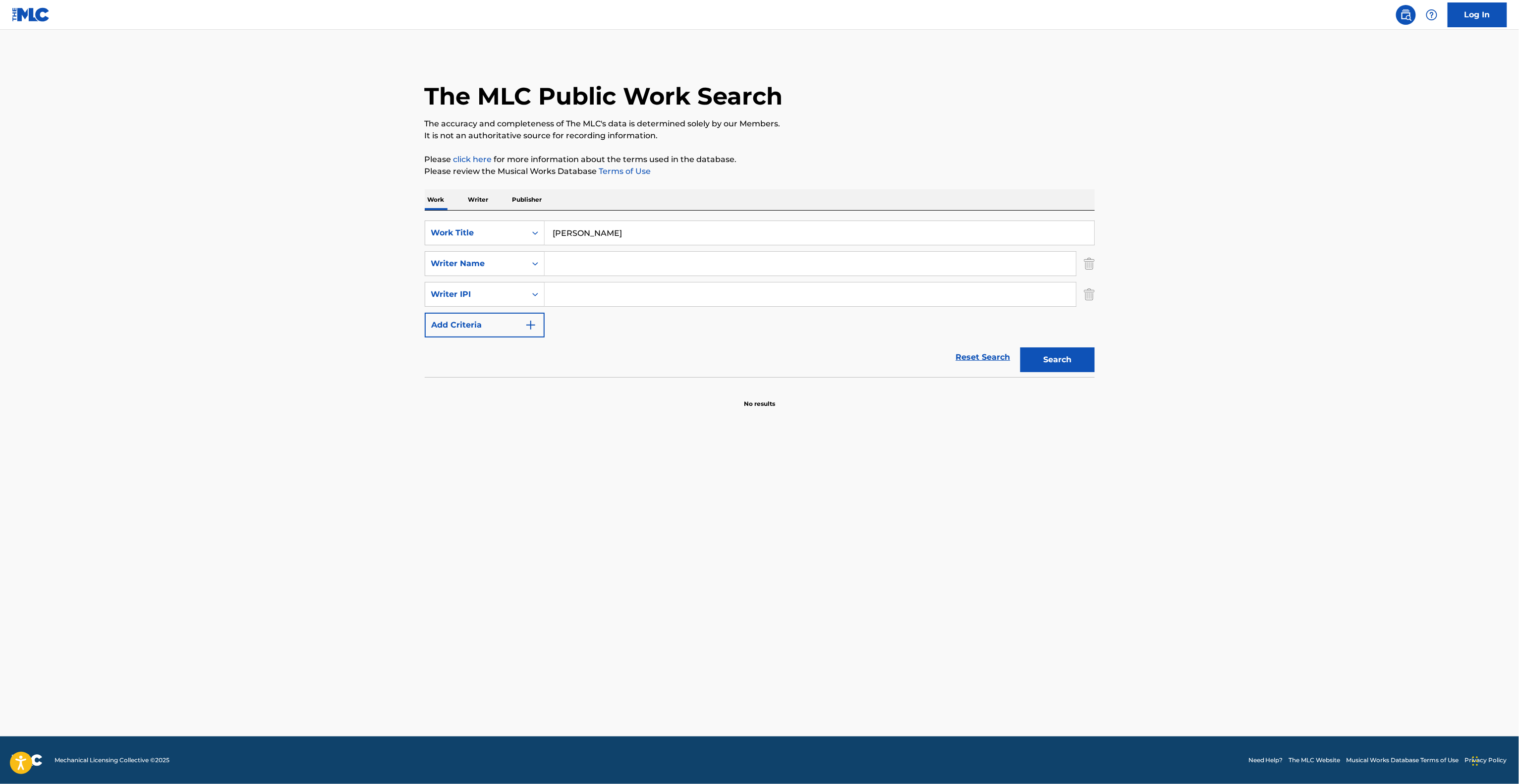
drag, startPoint x: 609, startPoint y: 287, endPoint x: 605, endPoint y: 275, distance: 12.6
click at [609, 287] on input "Search Form" at bounding box center [810, 294] width 531 height 24
click at [605, 268] on input "Search Form" at bounding box center [810, 263] width 531 height 24
paste input "Akara"
click at [490, 269] on div "Writer Name" at bounding box center [475, 263] width 89 height 12
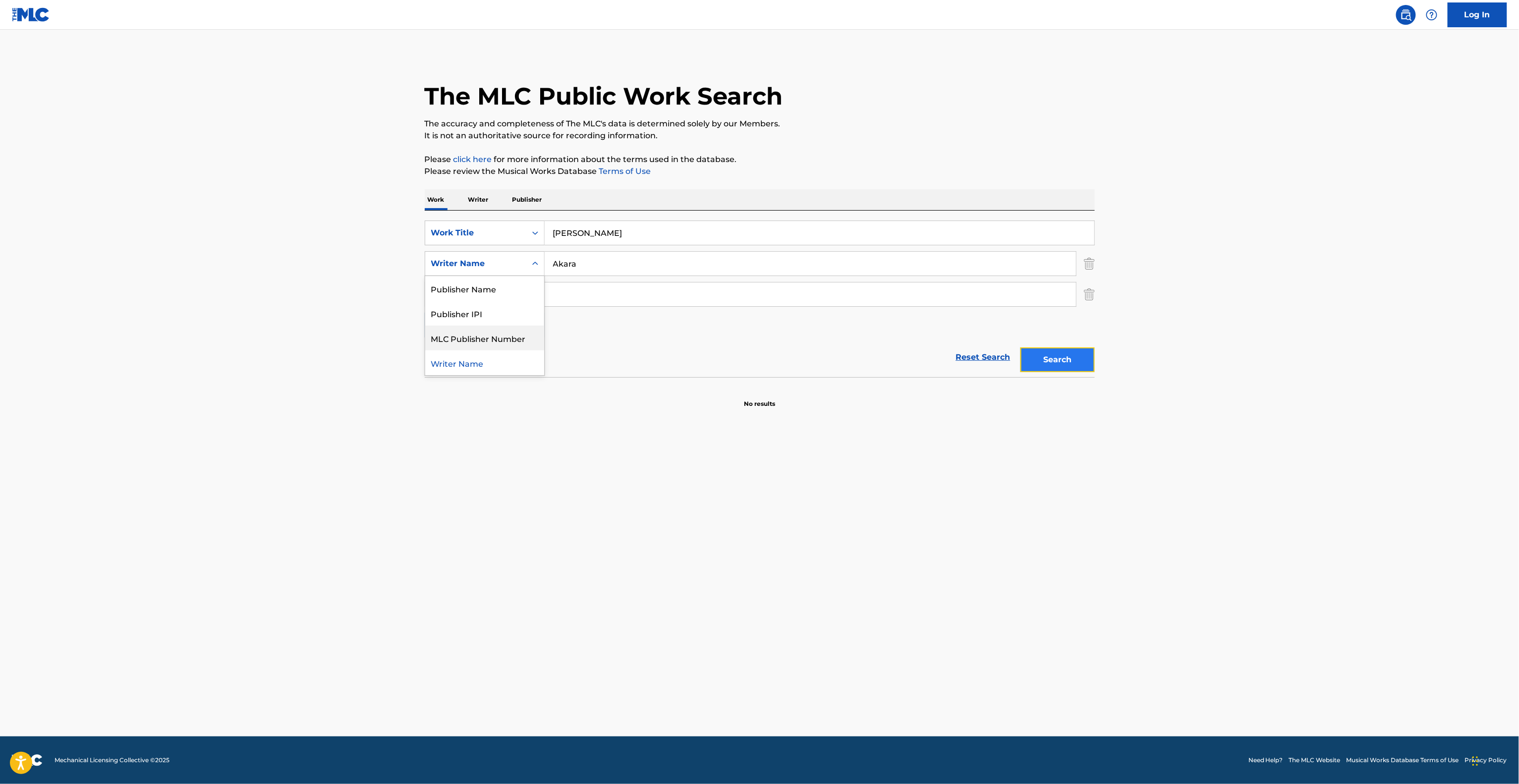
click at [1072, 364] on button "Search" at bounding box center [1057, 359] width 74 height 25
click at [619, 420] on main "The MLC Public Work Search The accuracy and completeness of The MLC's data is d…" at bounding box center [760, 383] width 1519 height 707
drag, startPoint x: 534, startPoint y: 261, endPoint x: 497, endPoint y: 251, distance: 38.3
click at [498, 252] on div "SearchWithCriteria095141c4-643d-4260-bdb6-5a736d85c045 Writer Name [PERSON_NAME]" at bounding box center [760, 263] width 670 height 25
paste input "AKARA"
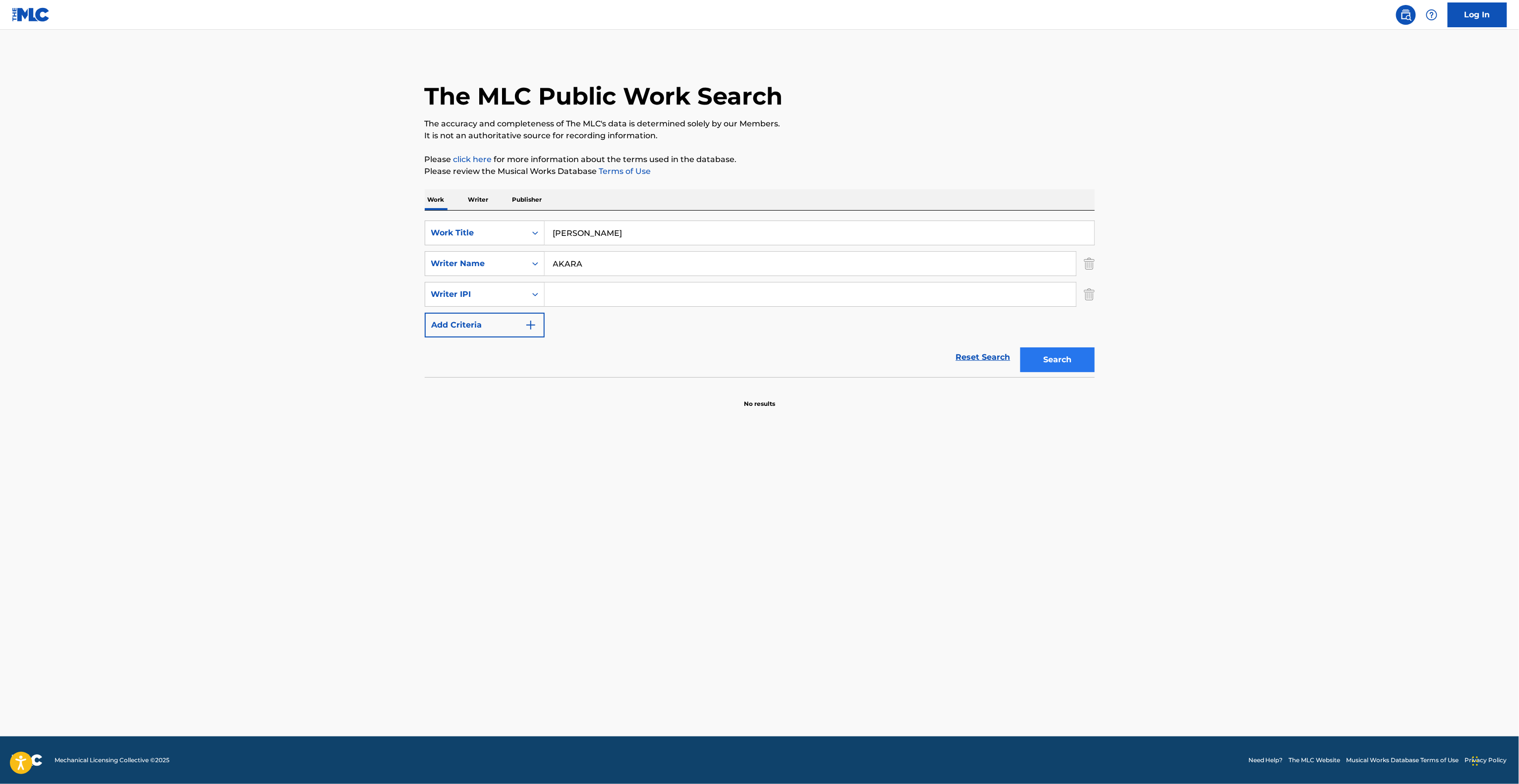
type input "AKARA"
click at [1033, 352] on button "Search" at bounding box center [1057, 359] width 74 height 25
drag, startPoint x: 642, startPoint y: 266, endPoint x: 361, endPoint y: 203, distance: 288.0
click at [361, 203] on main "The MLC Public Work Search The accuracy and completeness of The MLC's data is d…" at bounding box center [760, 383] width 1519 height 707
click at [1078, 360] on button "Search" at bounding box center [1057, 359] width 74 height 25
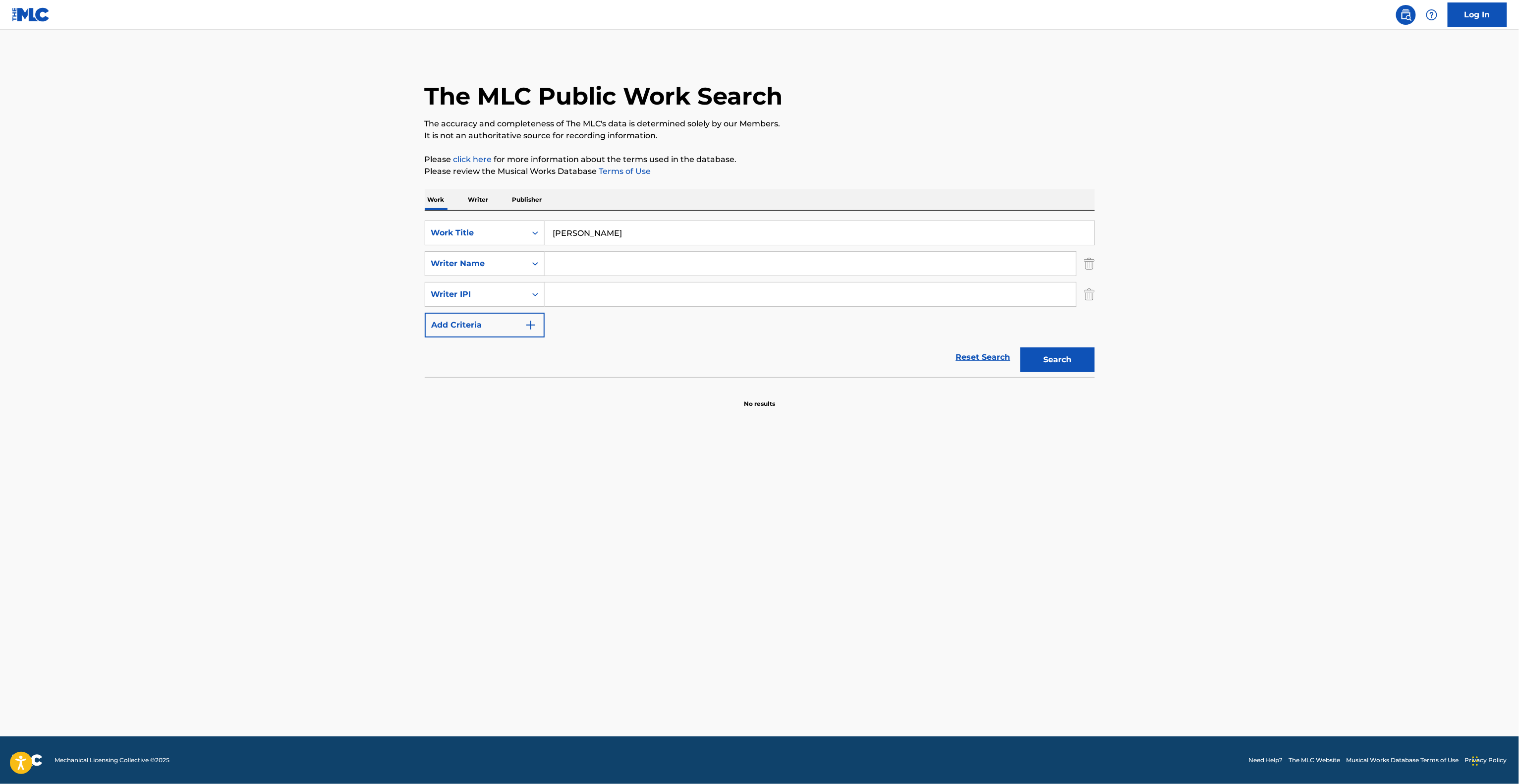
drag, startPoint x: 532, startPoint y: 217, endPoint x: 519, endPoint y: 215, distance: 13.2
click at [519, 215] on div "SearchWithCriteriad38d95fd-0521-41ff-b1d6-12d41c73d009 Work Title HYAKKA RYOURA…" at bounding box center [760, 294] width 670 height 167
paste input "MORE ROUND FEAT.QN DJ TY-KOH"
drag, startPoint x: 635, startPoint y: 232, endPoint x: 827, endPoint y: 247, distance: 192.6
click at [826, 245] on div "SearchWithCriteriad38d95fd-0521-41ff-b1d6-12d41c73d009 Work Title MORE ROUND FE…" at bounding box center [760, 279] width 670 height 117
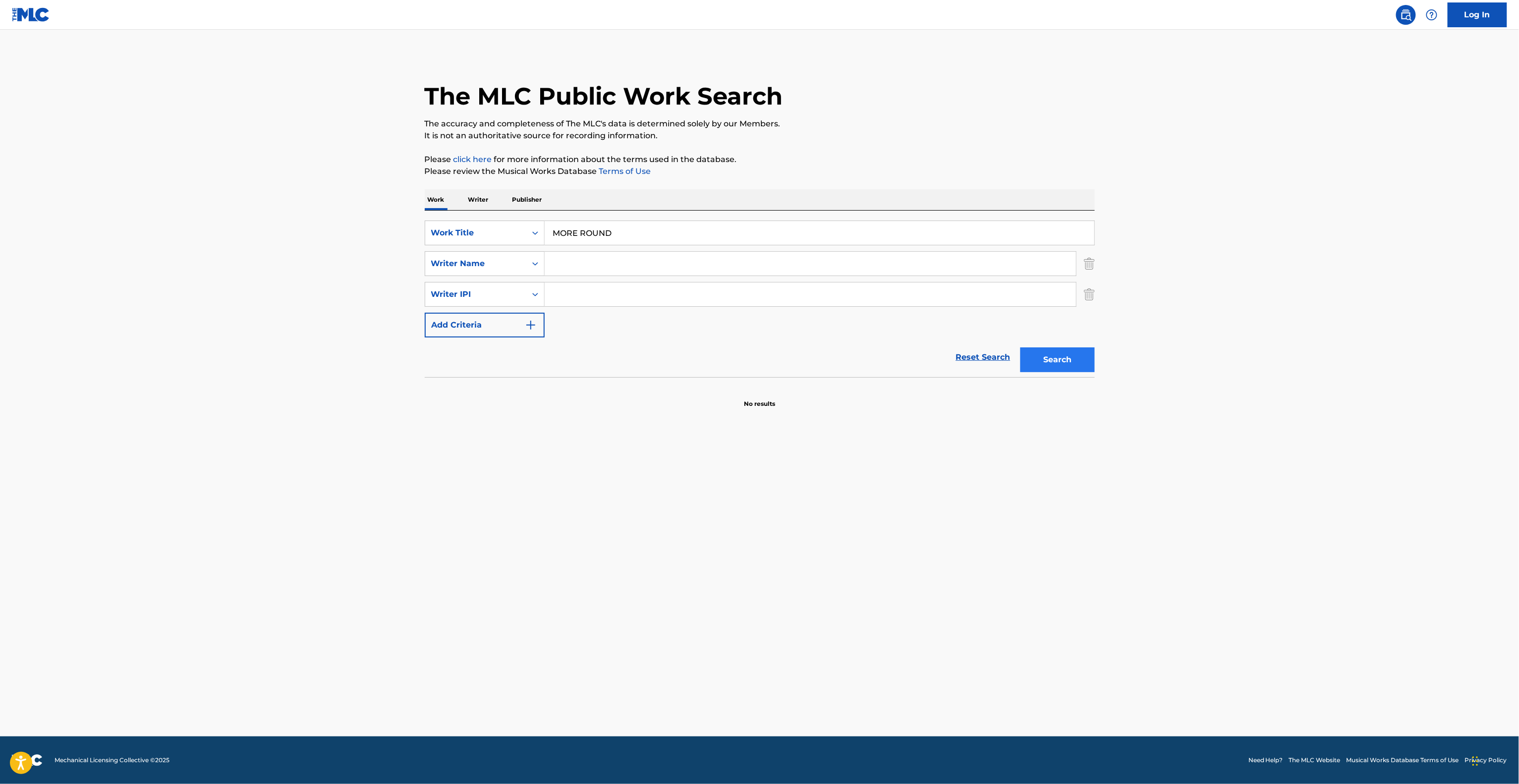
type input "MORE ROUND"
click at [1080, 371] on button "Search" at bounding box center [1057, 359] width 74 height 25
